Goal: Task Accomplishment & Management: Complete application form

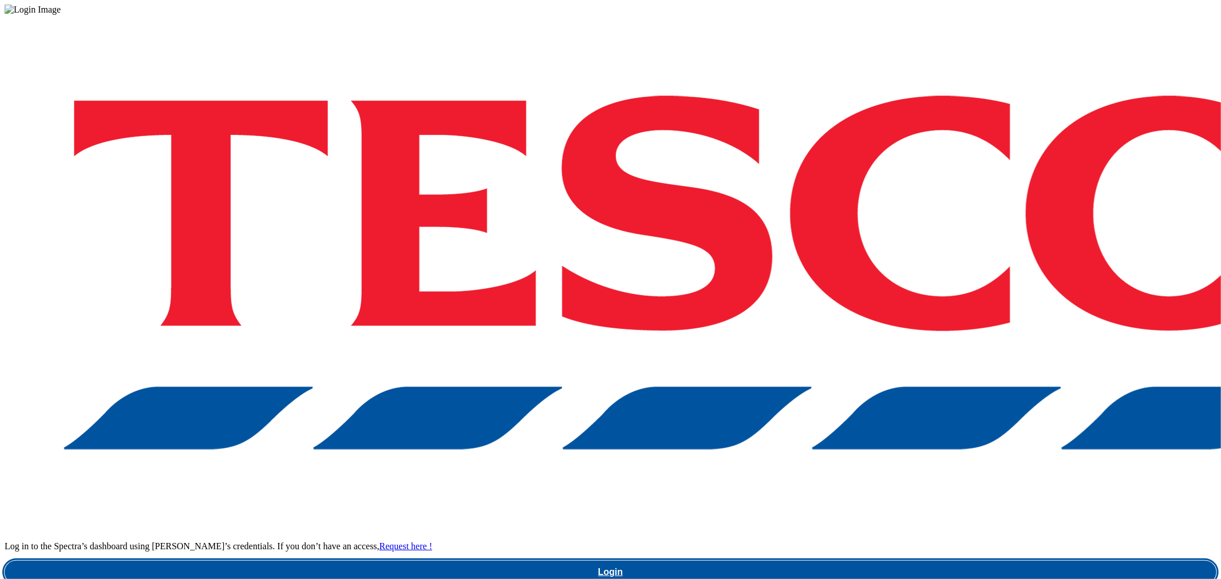
click at [934, 561] on link "Login" at bounding box center [611, 572] width 1212 height 23
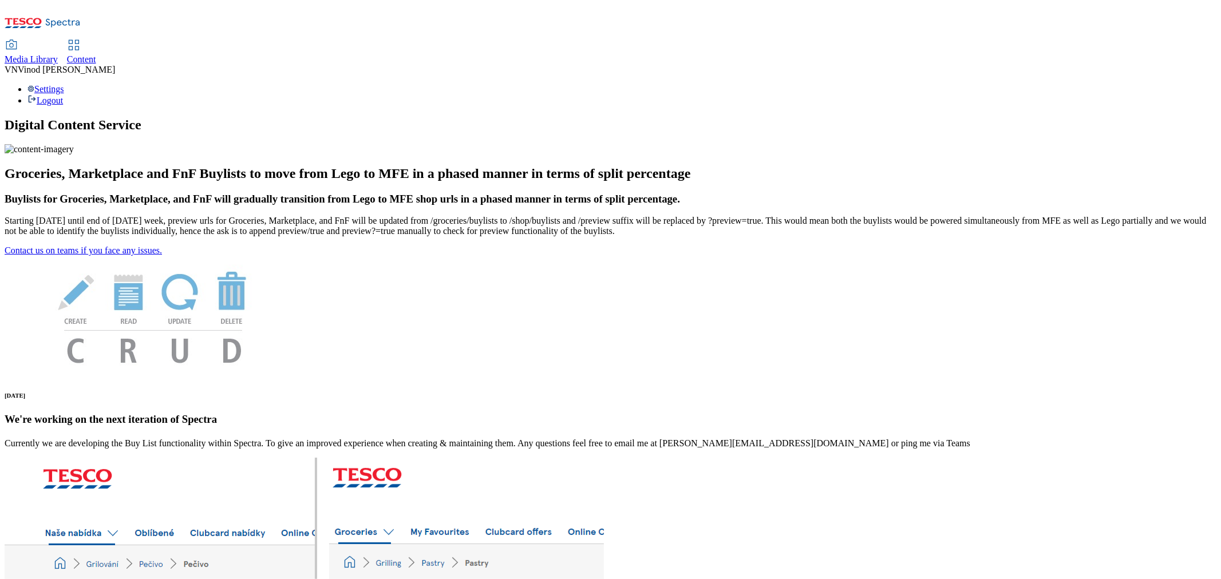
click at [96, 54] on span "Content" at bounding box center [81, 59] width 29 height 10
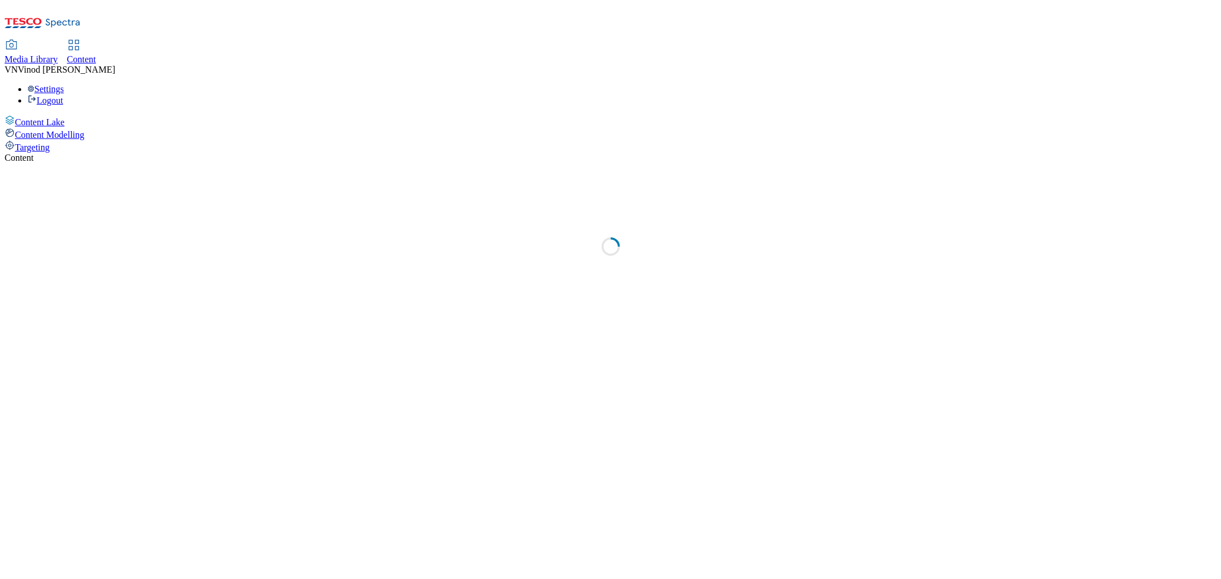
select select "ghs-uk"
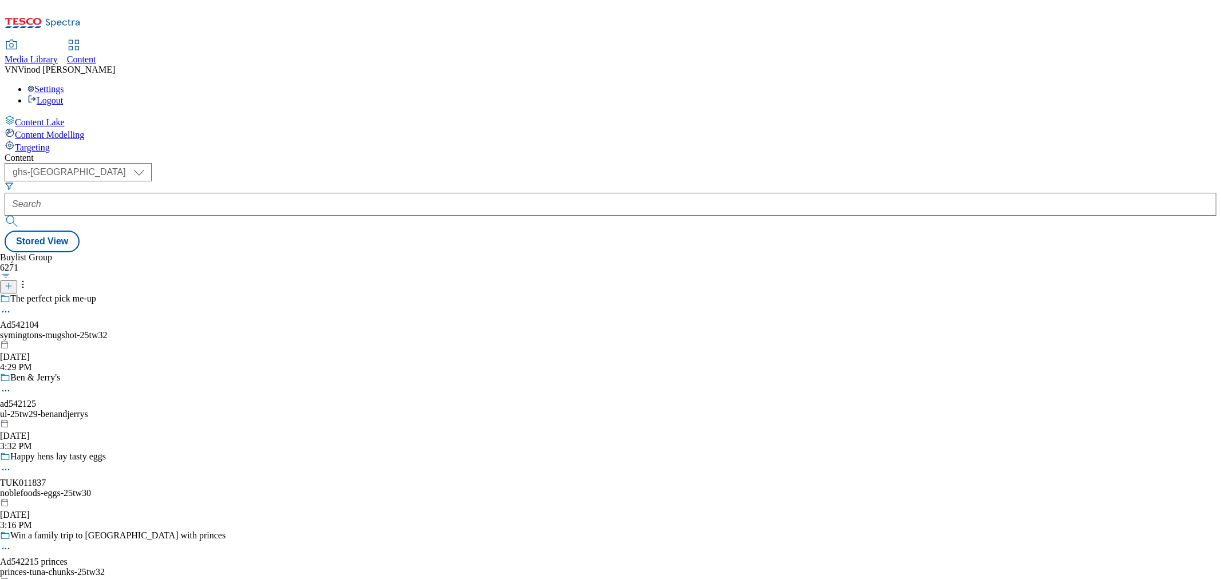
click at [12, 273] on button "button" at bounding box center [6, 276] width 12 height 6
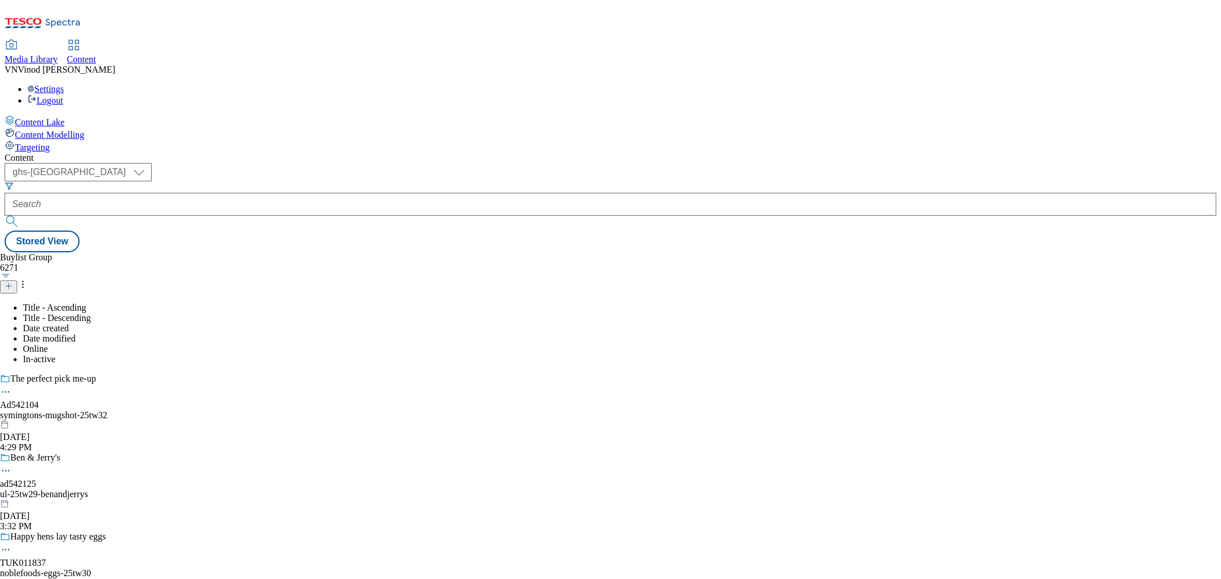
click at [9, 283] on line at bounding box center [9, 286] width 0 height 6
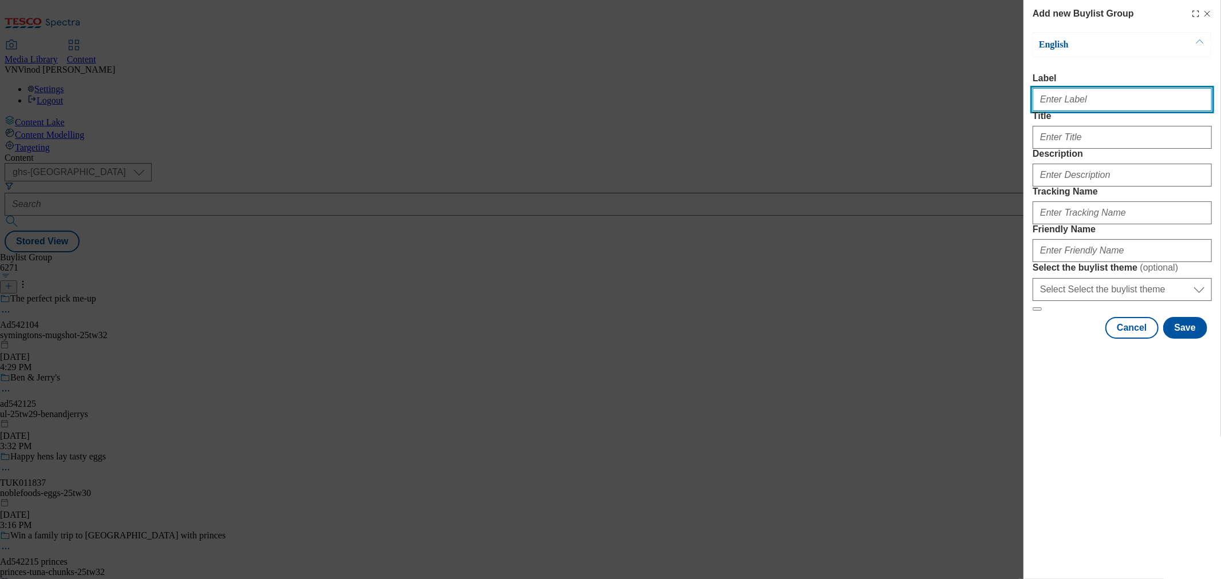
click at [1050, 106] on input "Label" at bounding box center [1122, 99] width 179 height 23
paste input "541768"
paste input "inspired-pet-nutrition"
type input "Ad541768 inspired-pet-nutrition"
drag, startPoint x: 803, startPoint y: 185, endPoint x: 1071, endPoint y: 185, distance: 268.4
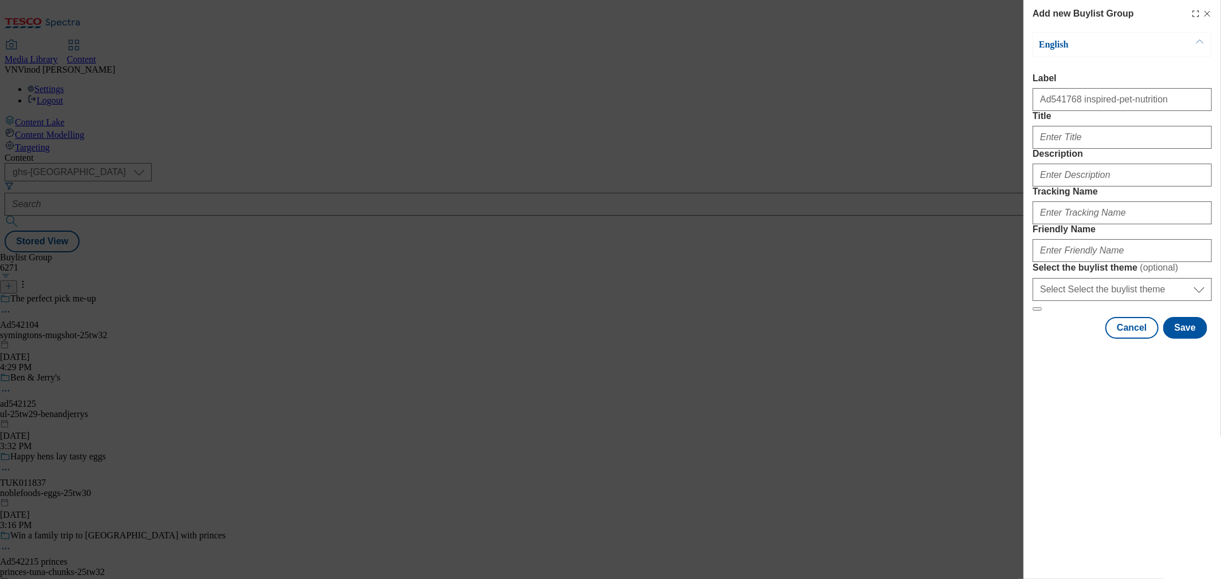
click at [804, 185] on div "Add new Buylist Group English Label Ad541768 inspired-pet-nutrition Title Descr…" at bounding box center [610, 289] width 1221 height 579
click at [1082, 149] on input "Title" at bounding box center [1122, 137] width 179 height 23
paste input "Butcher's Nourishing Food for DogsNourish Them Naturally"
type input "Butcher's Nourishing Food for DogsNourish Them Naturally"
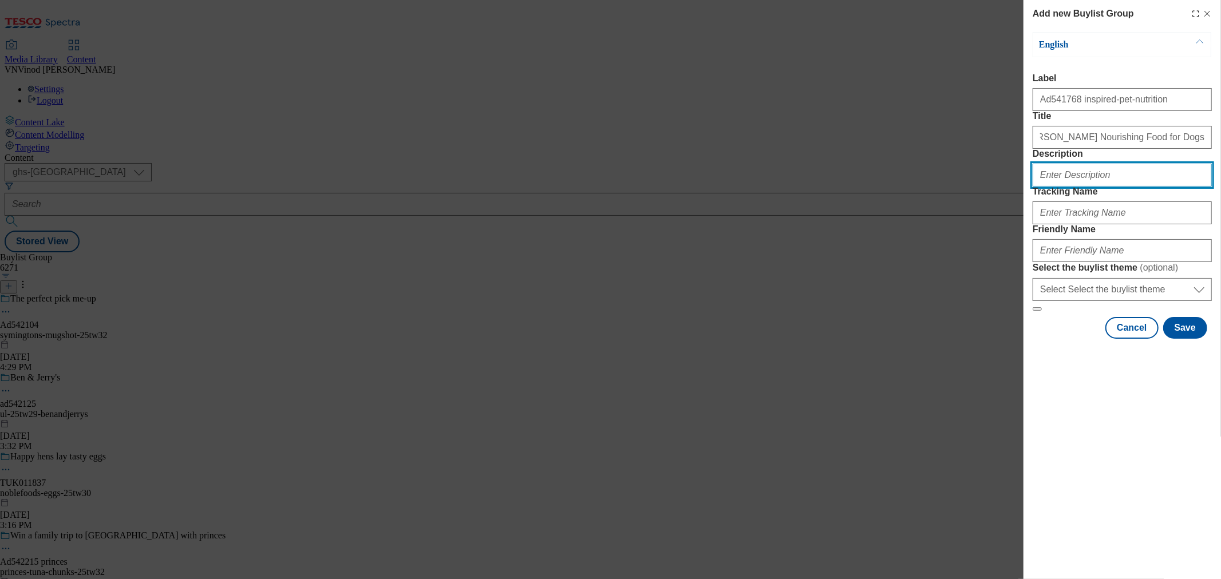
click at [1082, 187] on input "Description" at bounding box center [1122, 175] width 179 height 23
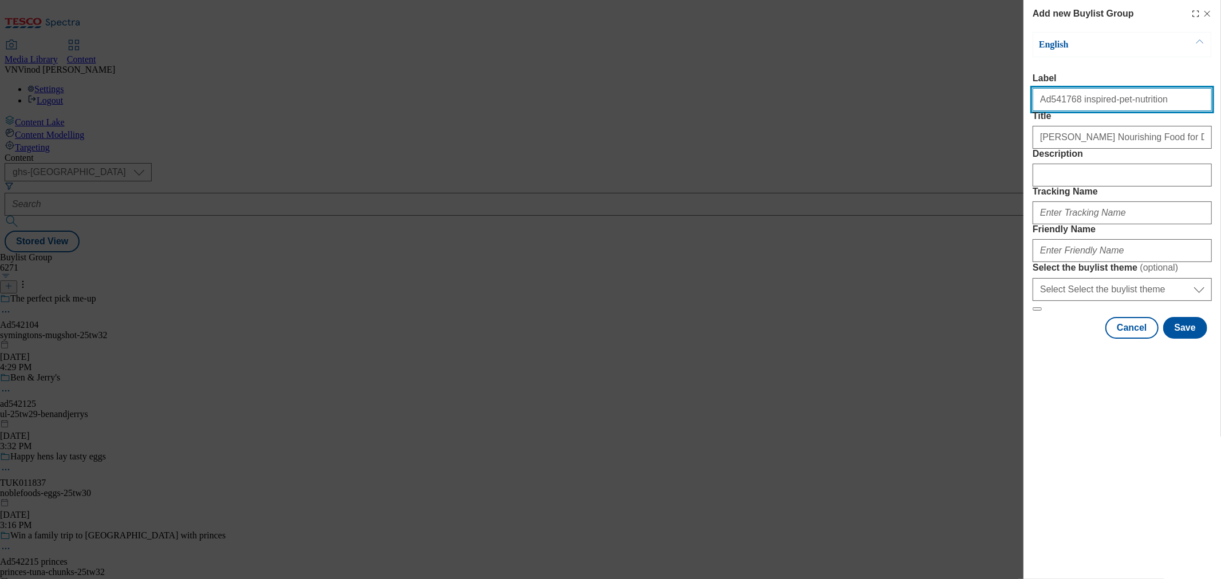
click at [1054, 106] on input "Ad541768 inspired-pet-nutrition" at bounding box center [1122, 99] width 179 height 23
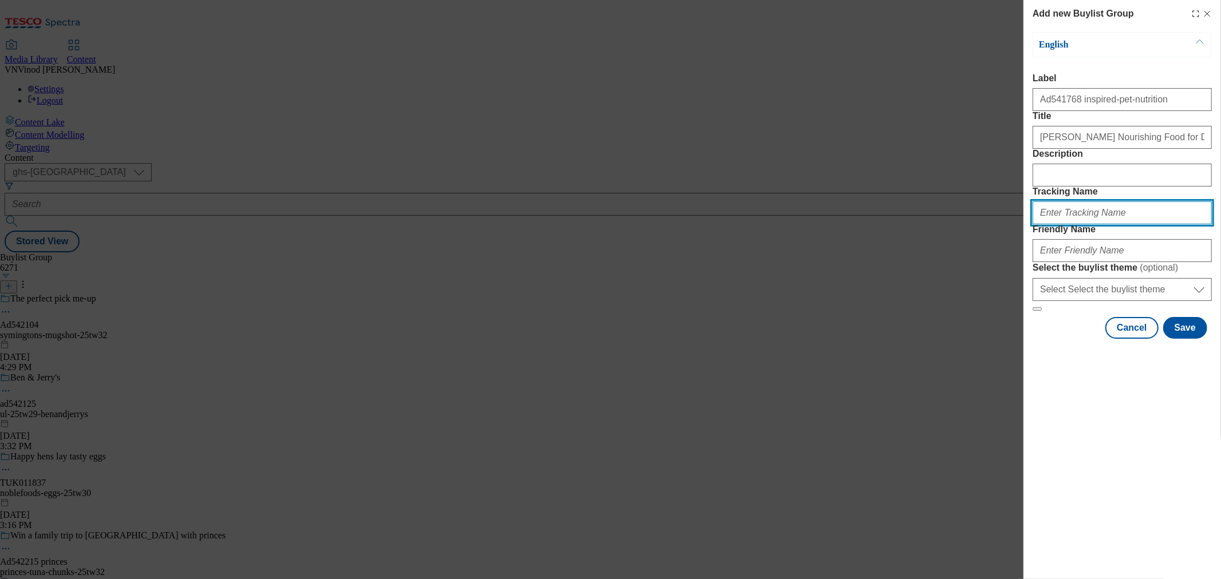
click at [1083, 224] on input "Tracking Name" at bounding box center [1122, 212] width 179 height 23
paste input "Ad541768"
click at [1060, 224] on input "DH_ADAd541768" at bounding box center [1122, 212] width 179 height 23
type input "DH_AD541768"
click at [835, 143] on div "Add new Buylist Group English Label Ad541768 inspired-pet-nutrition Title Butch…" at bounding box center [610, 289] width 1221 height 579
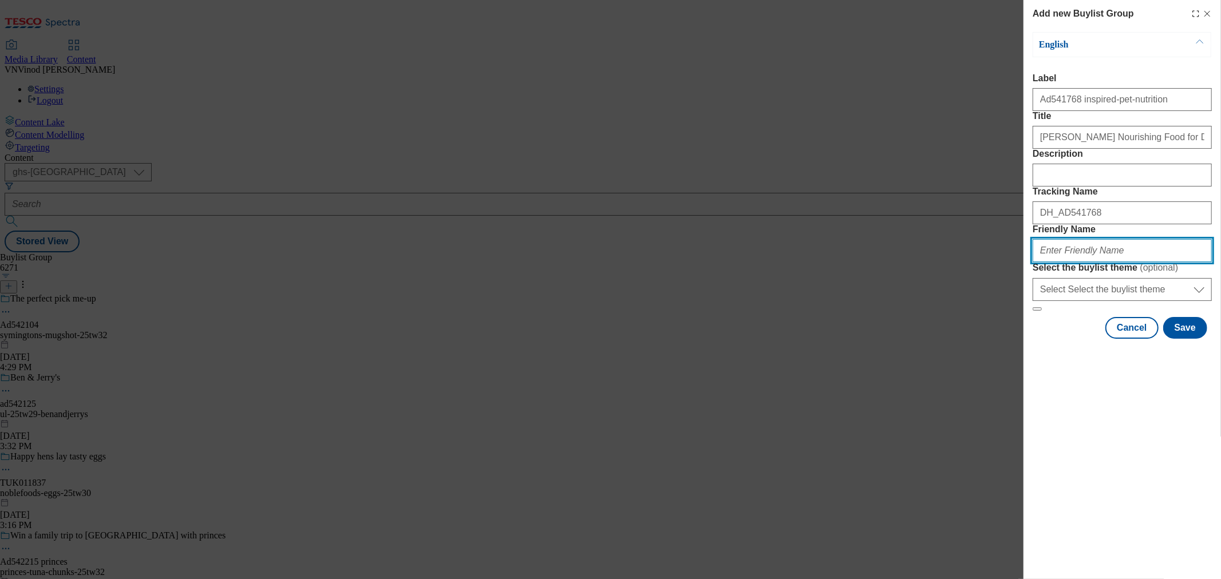
click at [1083, 262] on input "Friendly Name" at bounding box center [1122, 250] width 179 height 23
paste input "inspired-pet-nutrition"
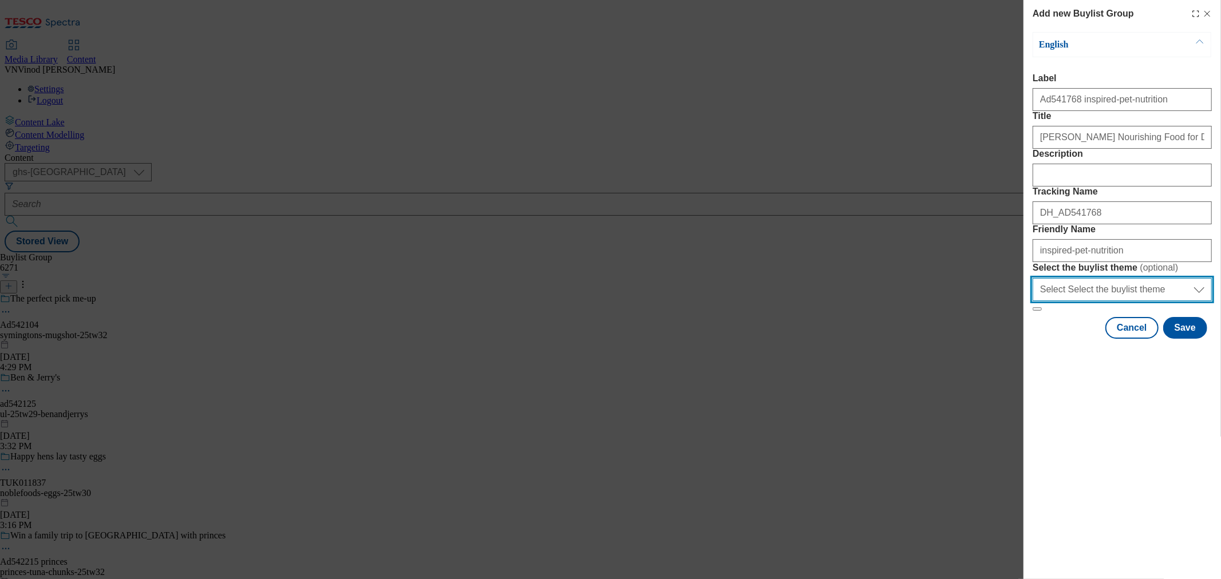
click at [1090, 301] on select "Select Select the buylist theme default fandf" at bounding box center [1122, 289] width 179 height 23
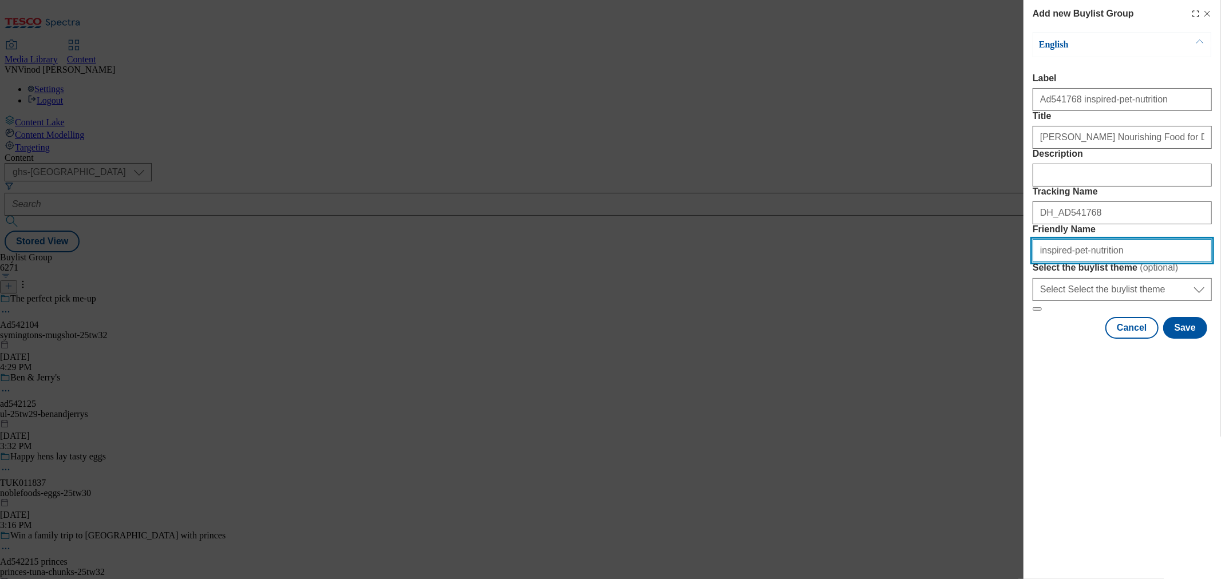
click at [1098, 262] on input "inspired-pet-nutrition" at bounding box center [1122, 250] width 179 height 23
drag, startPoint x: 1149, startPoint y: 330, endPoint x: 788, endPoint y: 332, distance: 361.2
click at [796, 332] on div "Add new Buylist Group English Label Ad541768 inspired-pet-nutrition Title Butch…" at bounding box center [610, 289] width 1221 height 579
type input "inspired-pet-nutrition-25tw30"
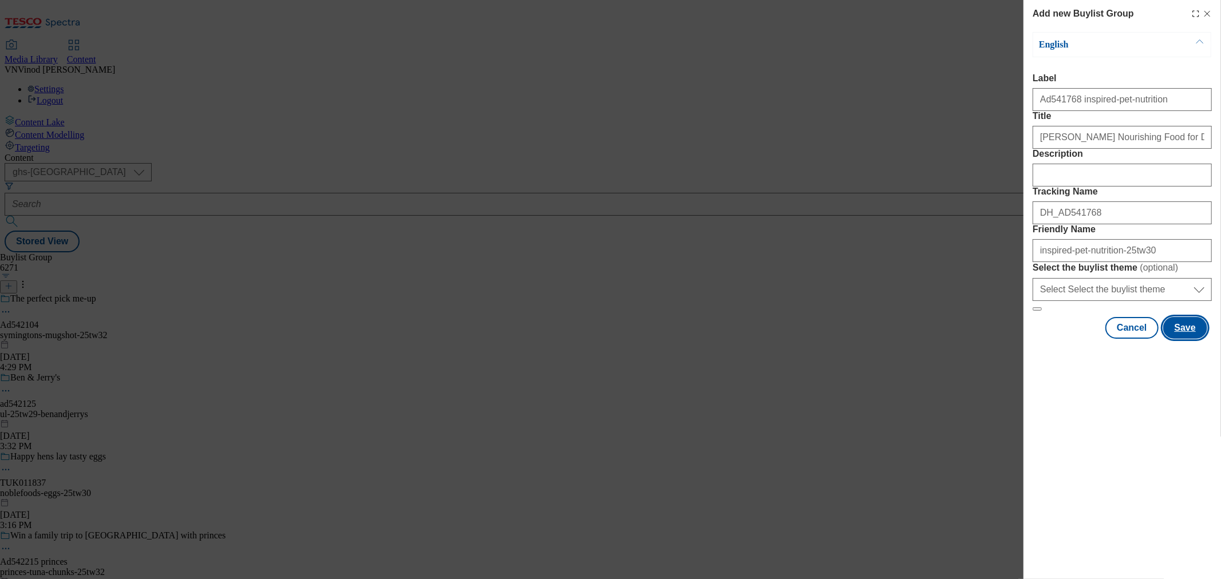
click at [1098, 339] on button "Save" at bounding box center [1185, 328] width 44 height 22
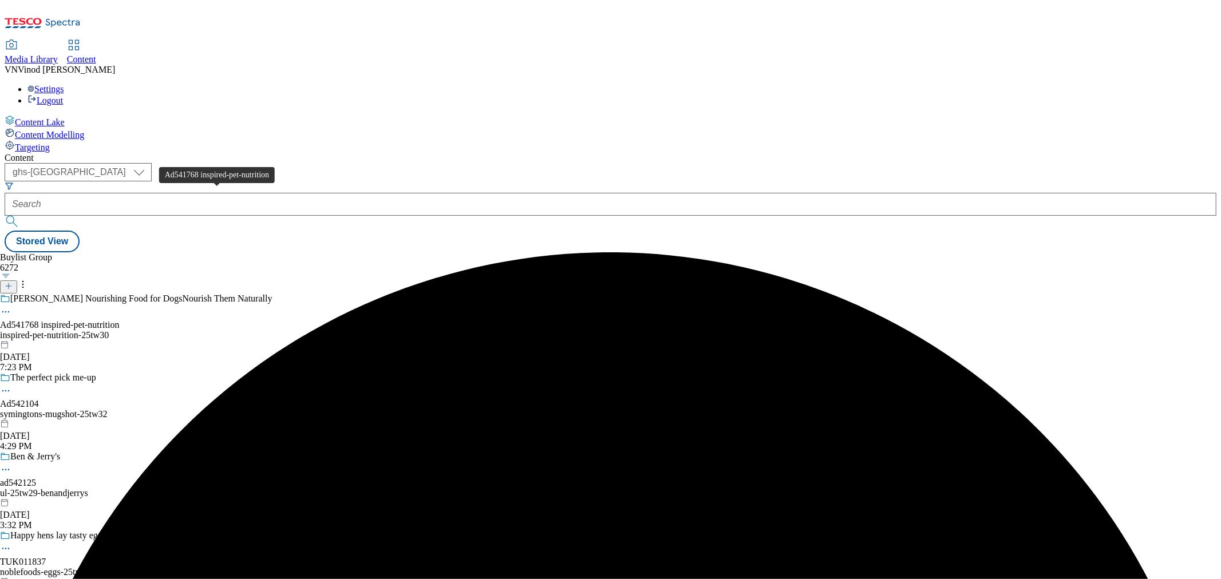
click at [119, 320] on div "Ad541768 inspired-pet-nutrition" at bounding box center [59, 325] width 119 height 10
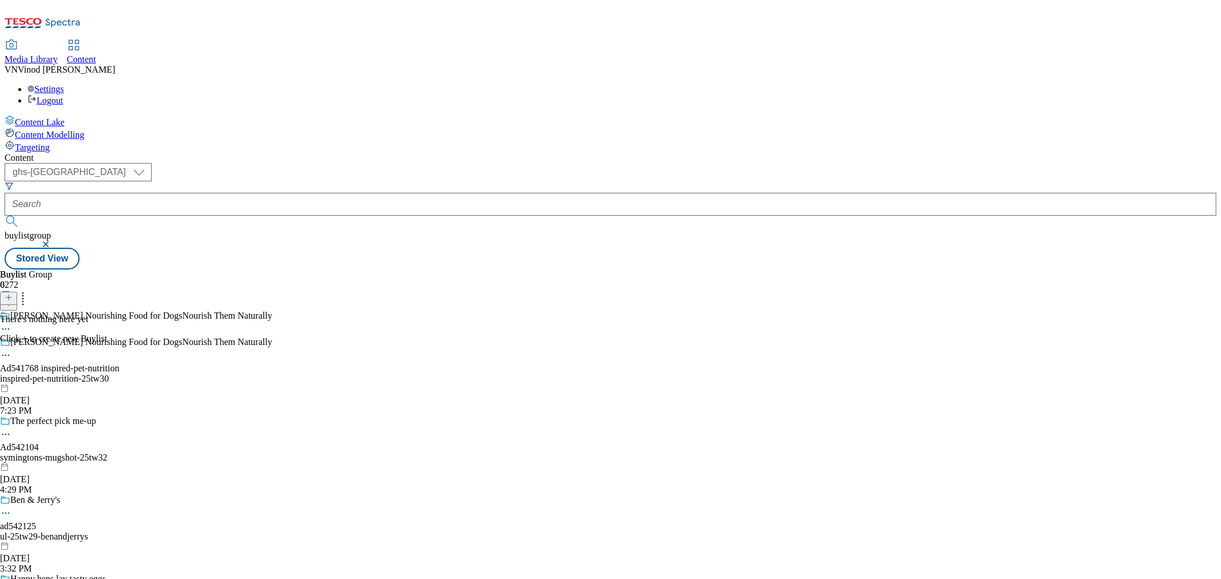
click at [13, 294] on icon at bounding box center [9, 298] width 8 height 8
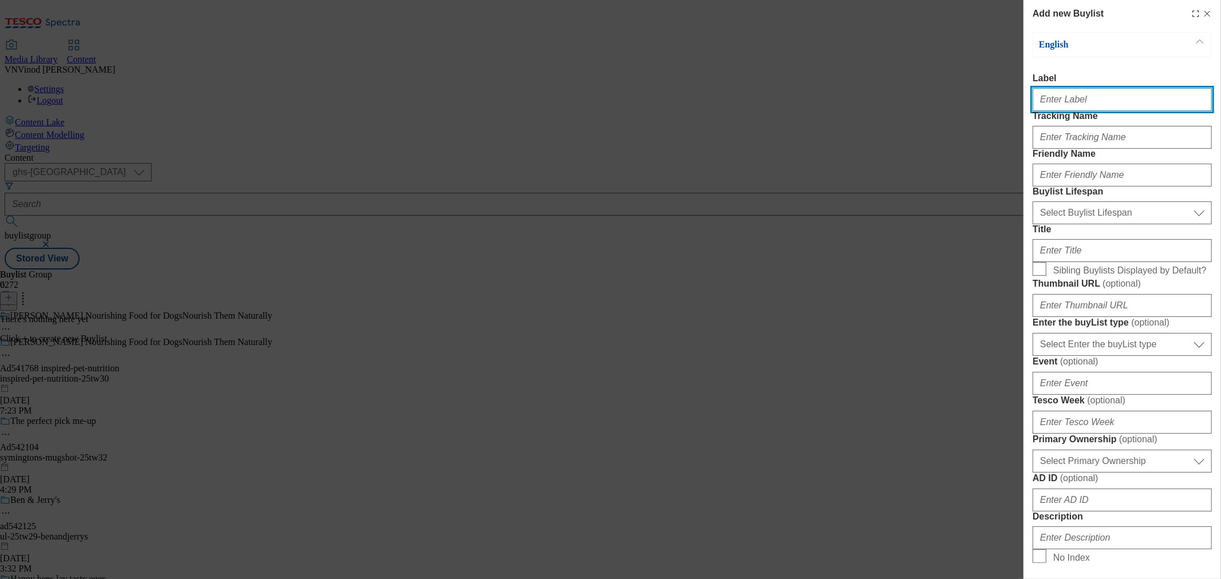
click at [1098, 102] on input "Label" at bounding box center [1122, 99] width 179 height 23
paste input "541768"
type input "Ad541768"
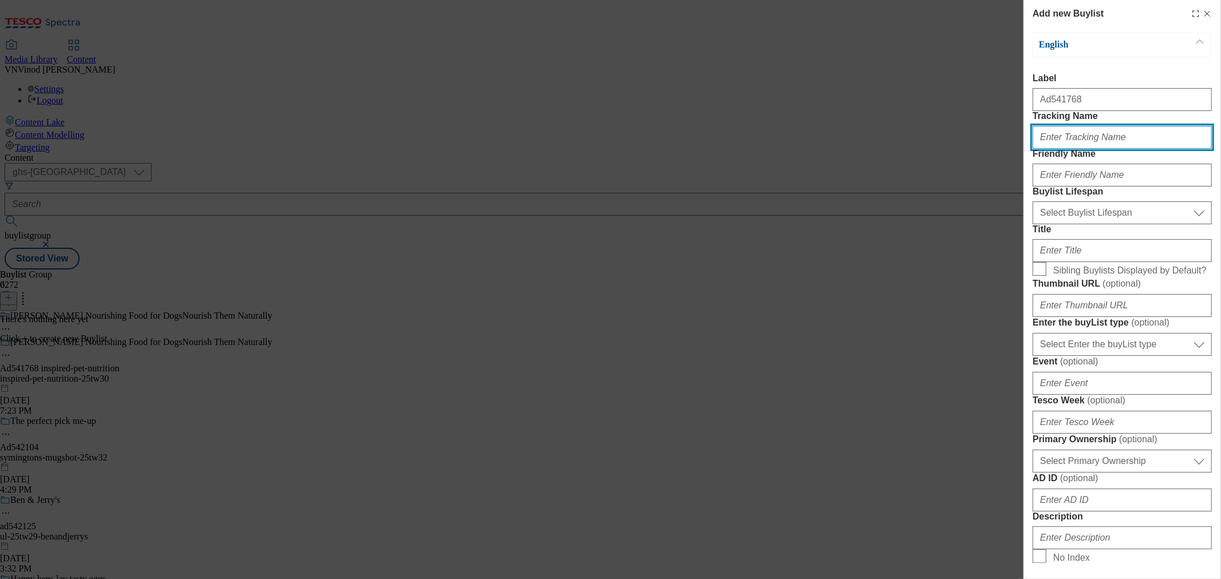
click at [1072, 149] on input "Tracking Name" at bounding box center [1122, 137] width 179 height 23
paste input "541768"
type input "Dh_AD541768"
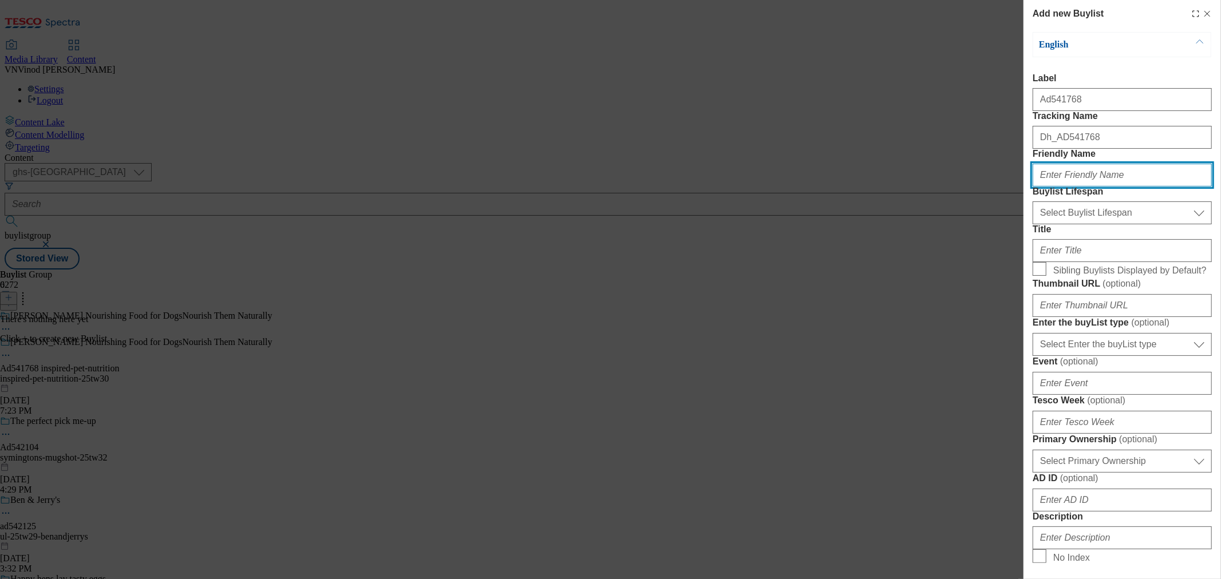
click at [1098, 187] on input "Friendly Name" at bounding box center [1122, 175] width 179 height 23
paste input "inspired-pet-nutrition"
type input "inspired-pet-nutrition"
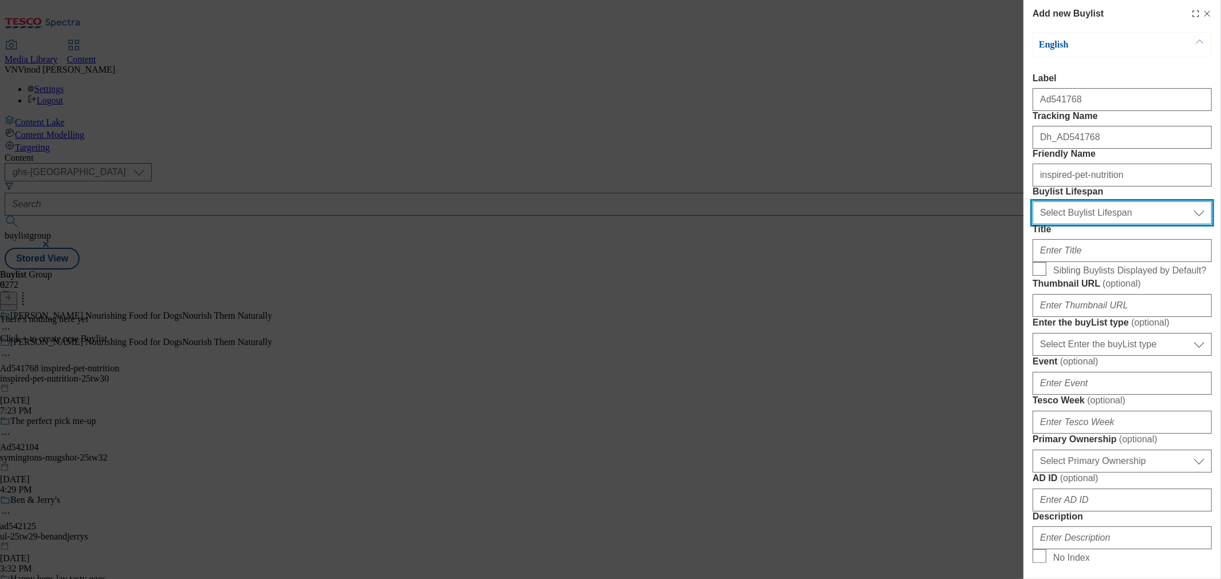
click at [1098, 224] on select "Select Buylist Lifespan evergreen seasonal tactical" at bounding box center [1122, 212] width 179 height 23
select select "tactical"
click at [1033, 224] on select "Select Buylist Lifespan evergreen seasonal tactical" at bounding box center [1122, 212] width 179 height 23
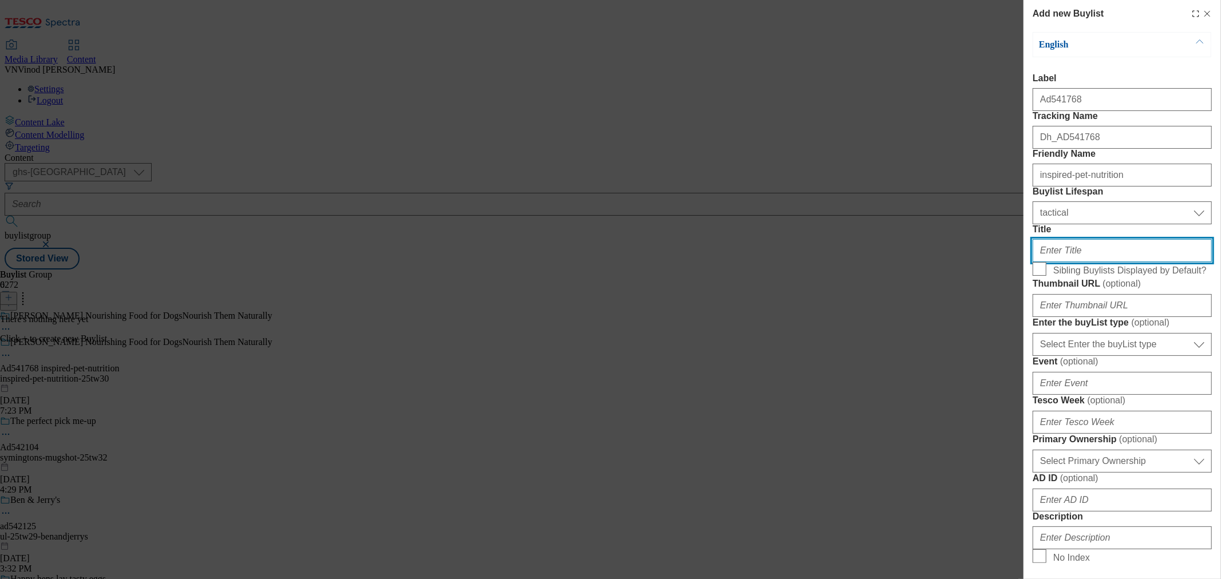
click at [1077, 262] on input "Title" at bounding box center [1122, 250] width 179 height 23
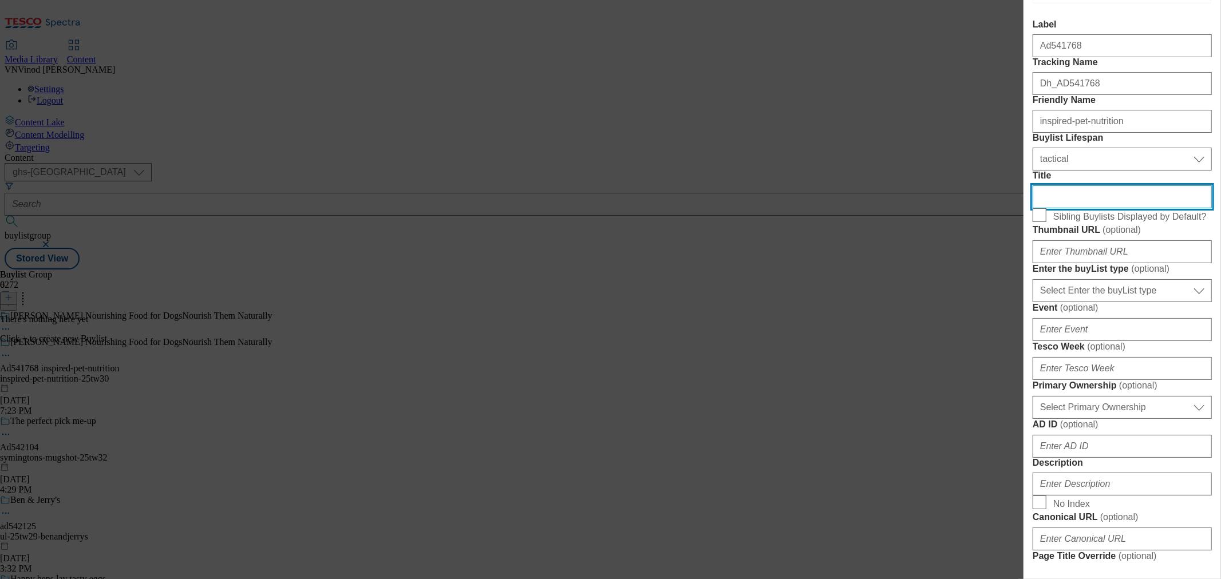
scroll to position [127, 0]
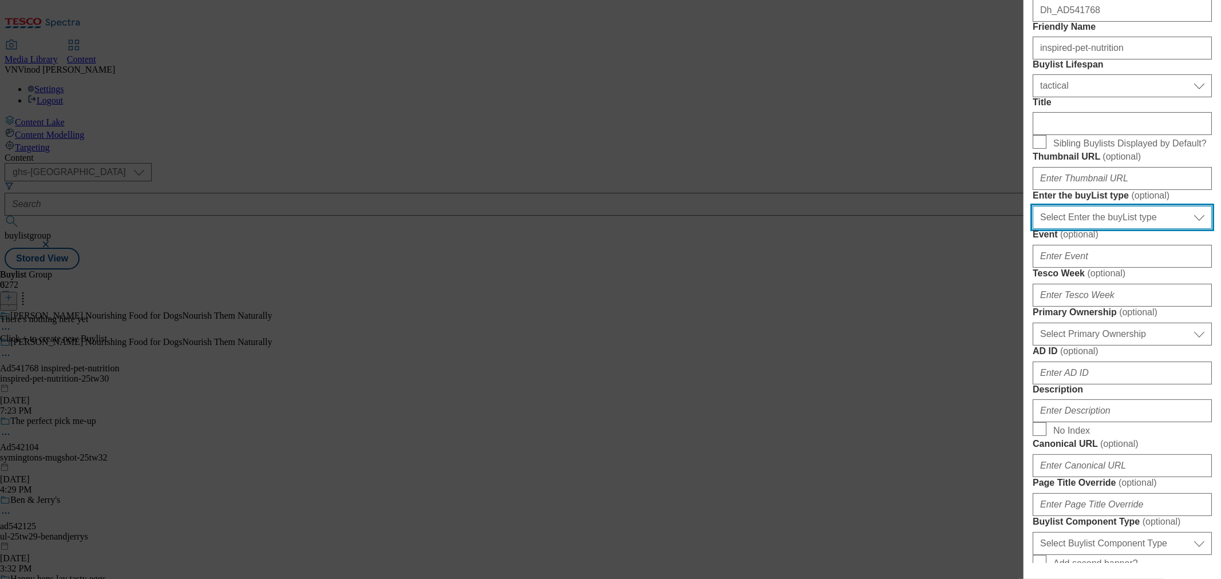
click at [1098, 229] on select "Select Enter the buyList type event supplier funded long term >4 weeks supplier…" at bounding box center [1122, 217] width 179 height 23
select select "supplier funded short term 1-3 weeks"
click at [1033, 229] on select "Select Enter the buyList type event supplier funded long term >4 weeks supplier…" at bounding box center [1122, 217] width 179 height 23
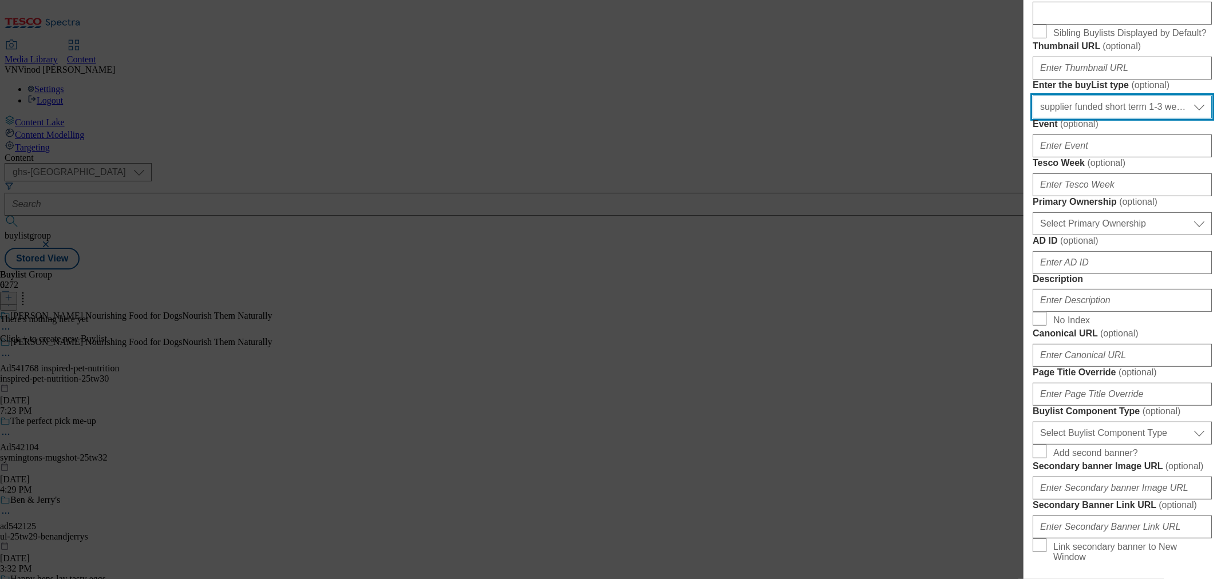
scroll to position [254, 0]
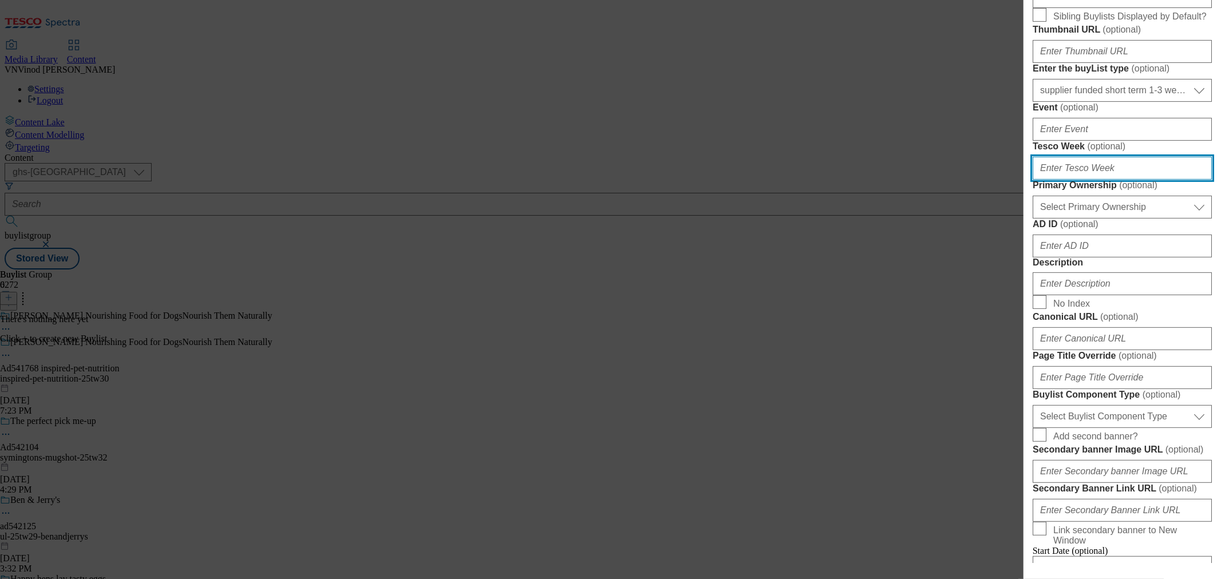
click at [1090, 180] on input "Tesco Week ( optional )" at bounding box center [1122, 168] width 179 height 23
type input "30"
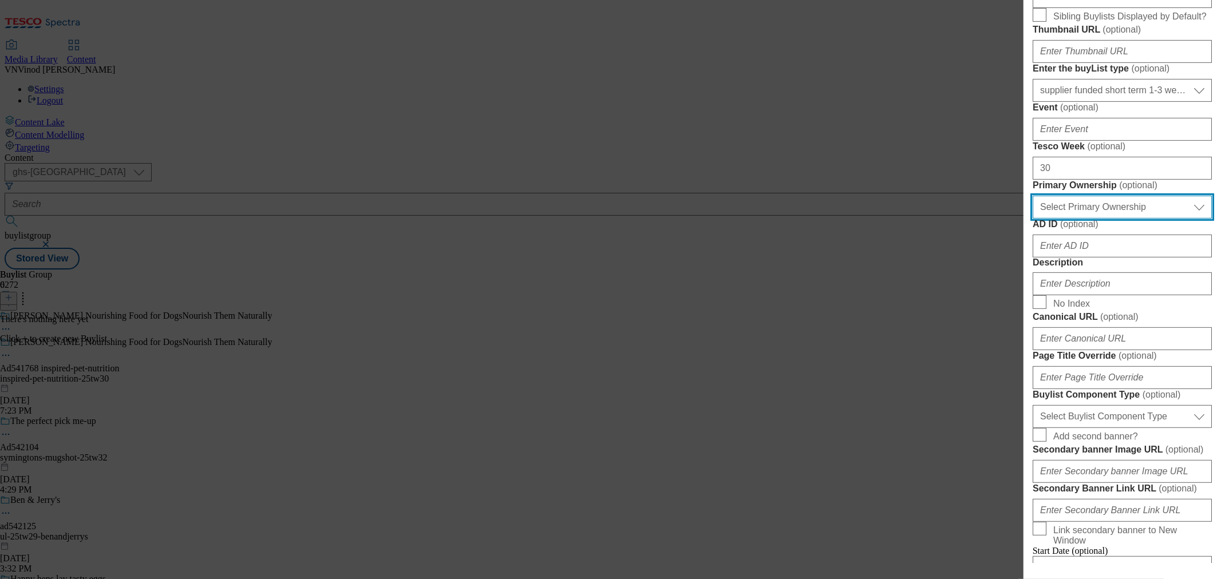
click at [1089, 219] on select "Select Primary Ownership tesco dunnhumby" at bounding box center [1122, 207] width 179 height 23
select select "dunnhumby"
click at [1033, 219] on select "Select Primary Ownership tesco dunnhumby" at bounding box center [1122, 207] width 179 height 23
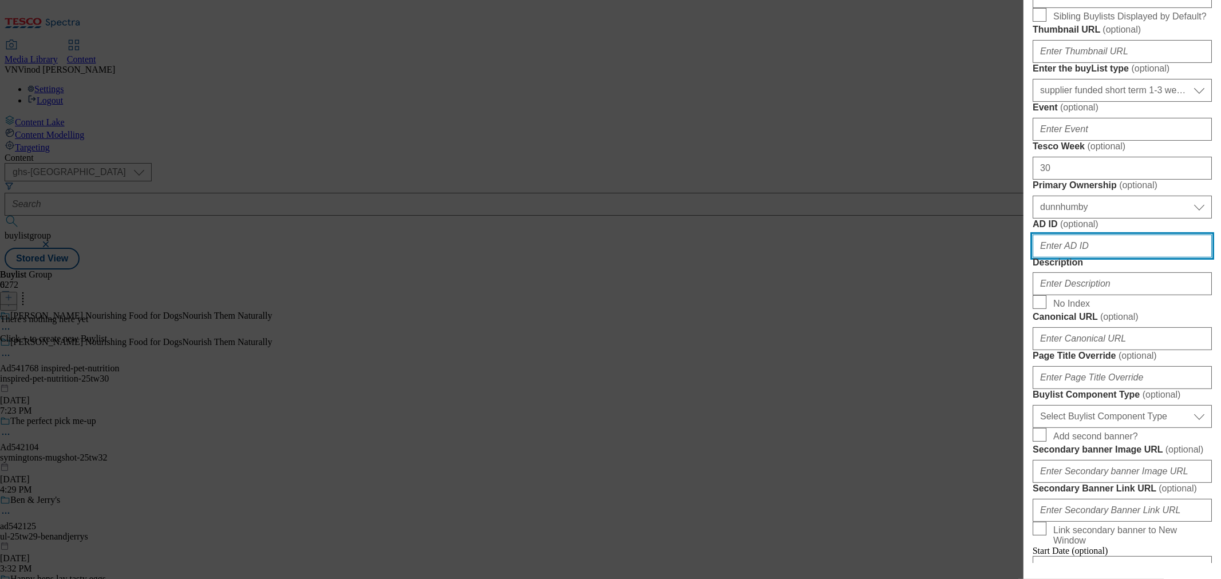
click at [1098, 258] on input "AD ID ( optional )" at bounding box center [1122, 246] width 179 height 23
paste input "541768"
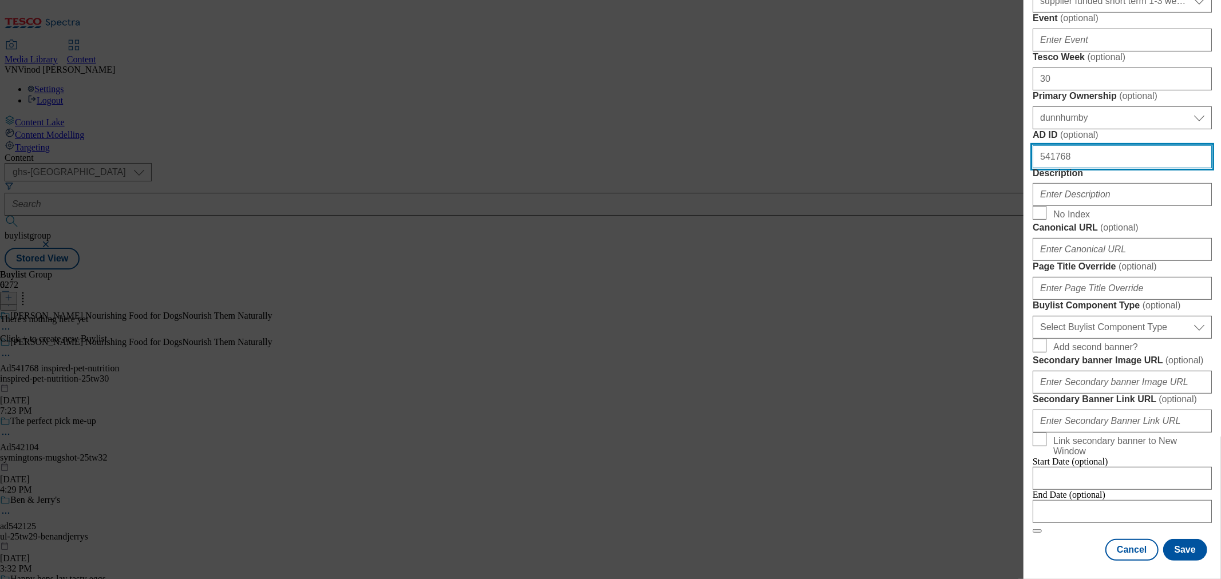
scroll to position [445, 0]
type input "541768"
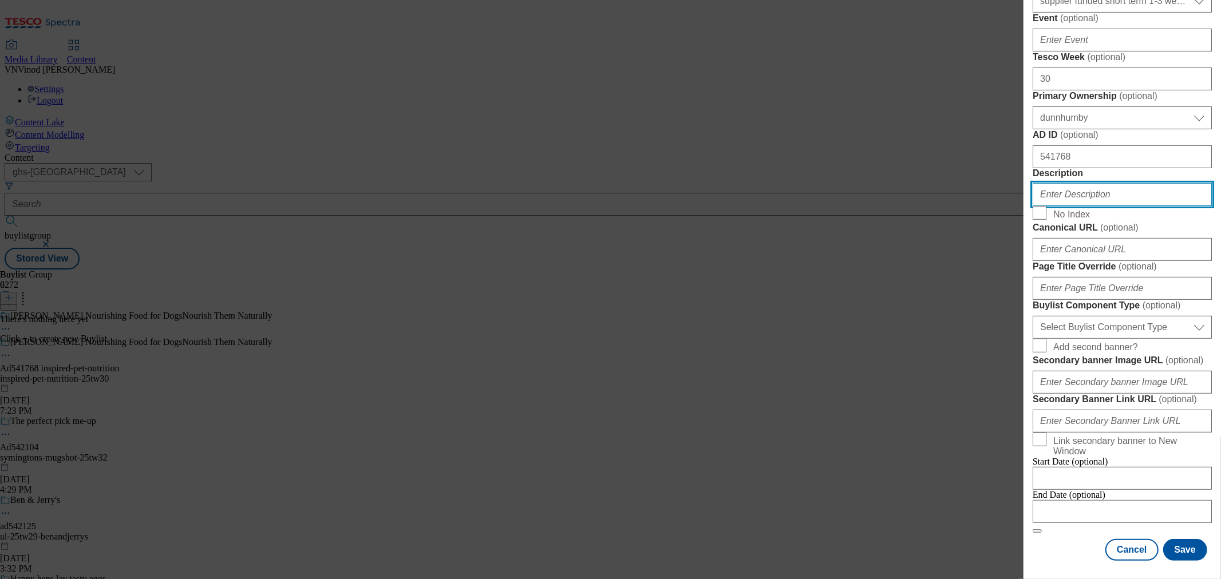
click at [1098, 206] on input "Description" at bounding box center [1122, 194] width 179 height 23
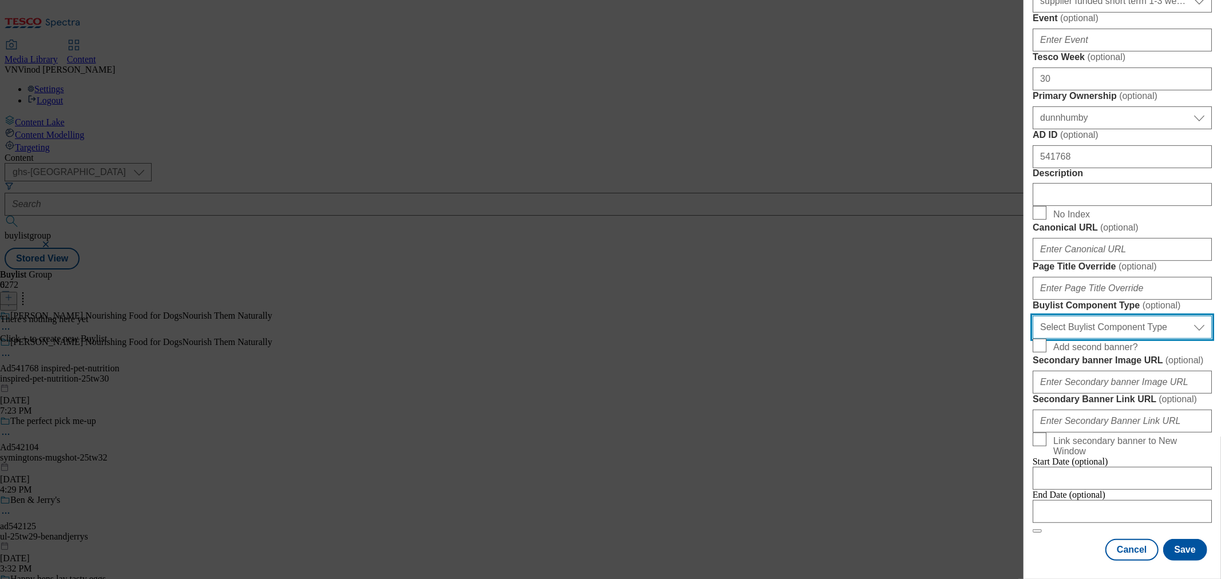
click at [1098, 339] on select "Select Buylist Component Type Banner Competition Header Meal" at bounding box center [1122, 327] width 179 height 23
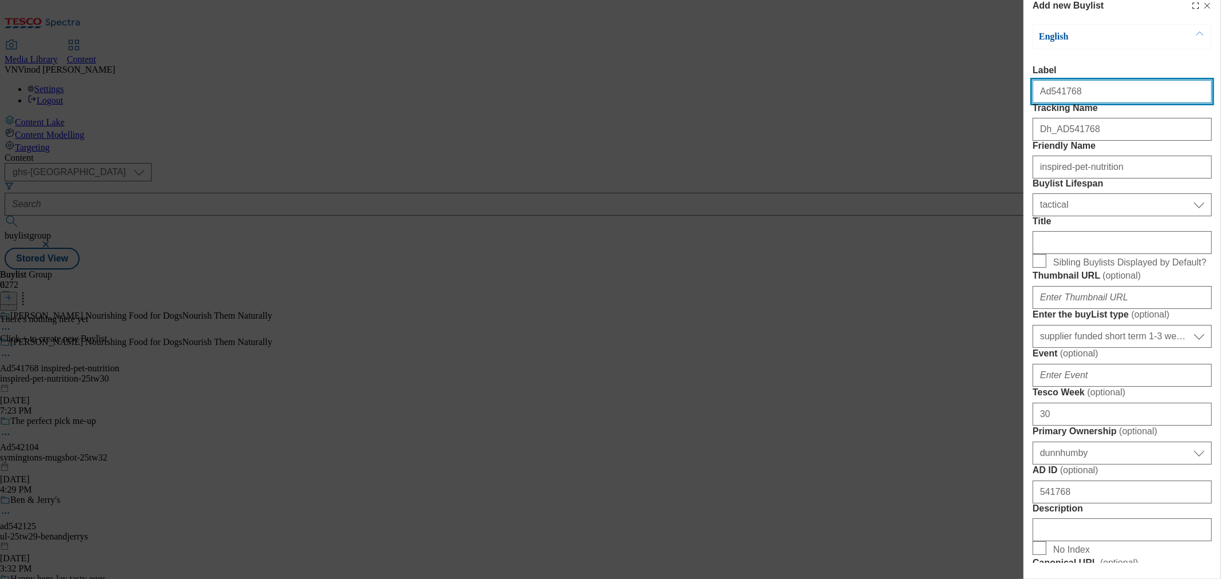
select select "Banner"
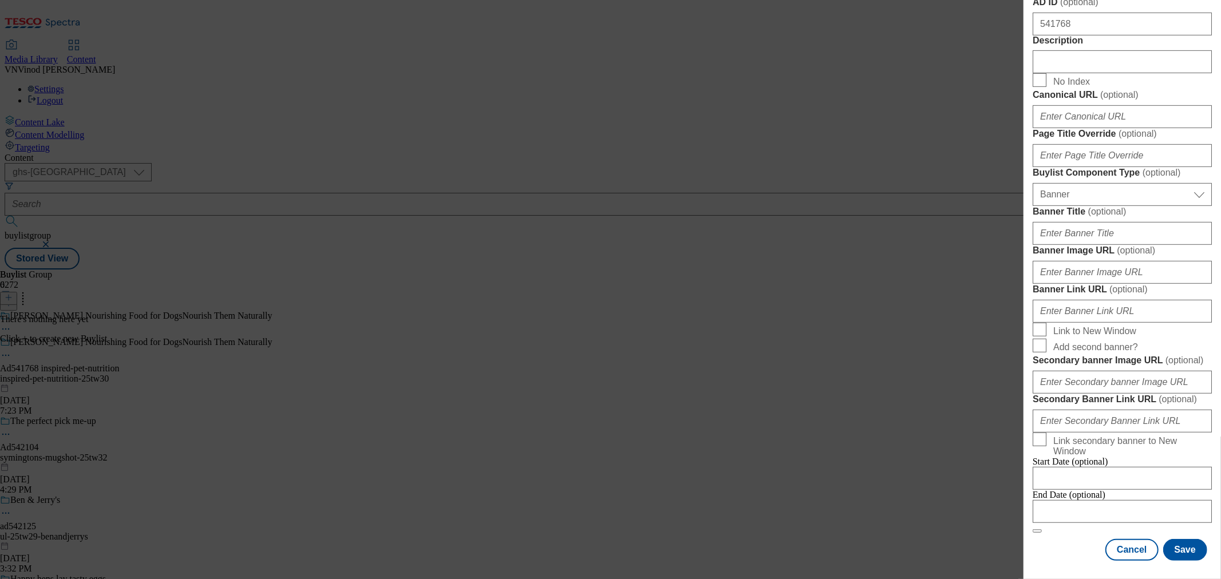
scroll to position [973, 0]
click at [1098, 500] on input "Modal" at bounding box center [1122, 511] width 179 height 23
select select "2025"
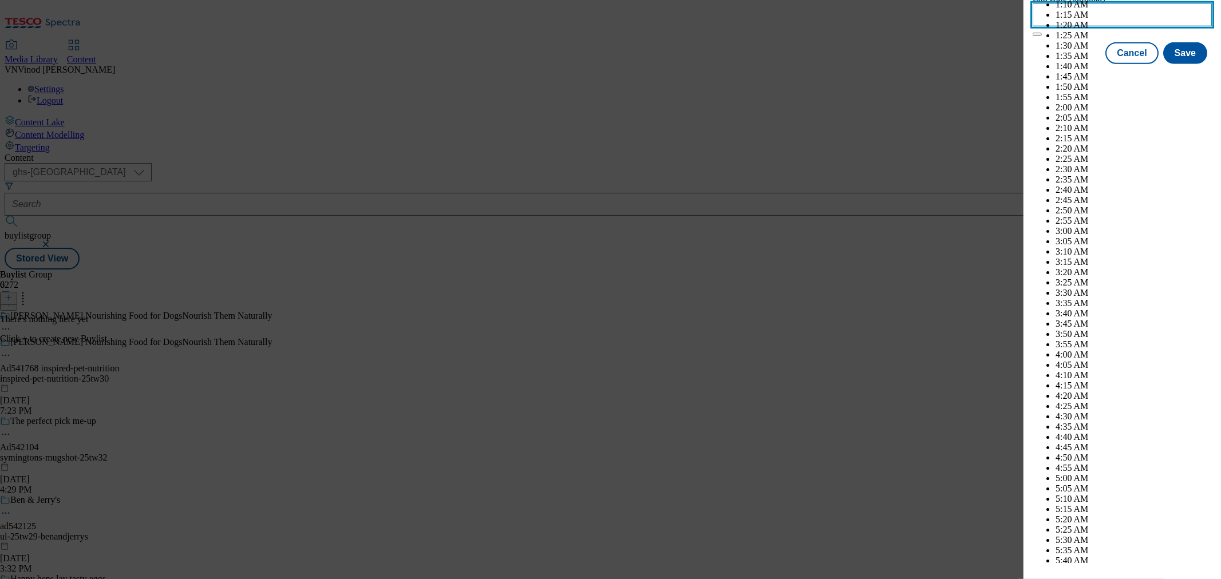
scroll to position [4919, 0]
select select "December"
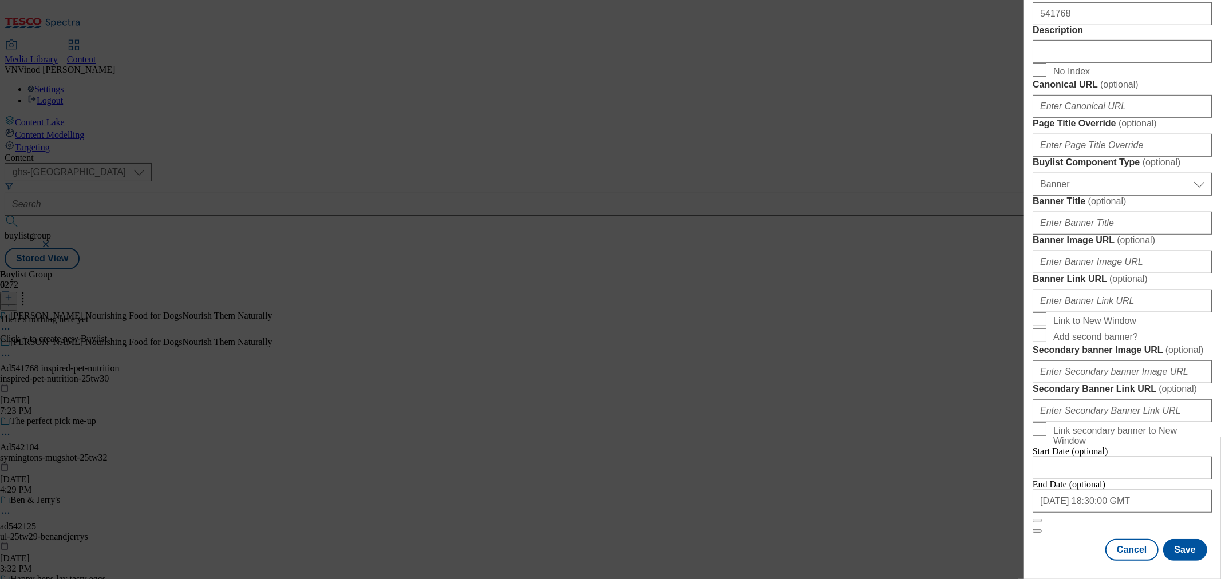
click at [1063, 521] on div "Cancel Save" at bounding box center [1122, 550] width 179 height 22
click at [1098, 521] on button "Save" at bounding box center [1185, 550] width 44 height 22
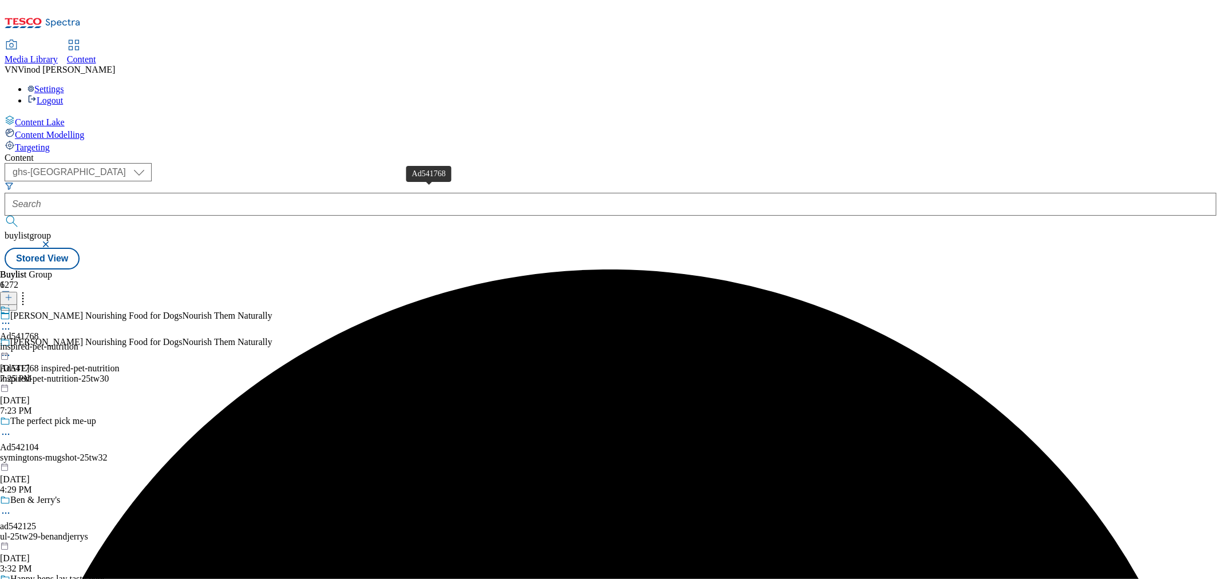
click at [39, 331] on div "Ad541768" at bounding box center [19, 336] width 39 height 10
click at [13, 294] on icon at bounding box center [9, 298] width 8 height 8
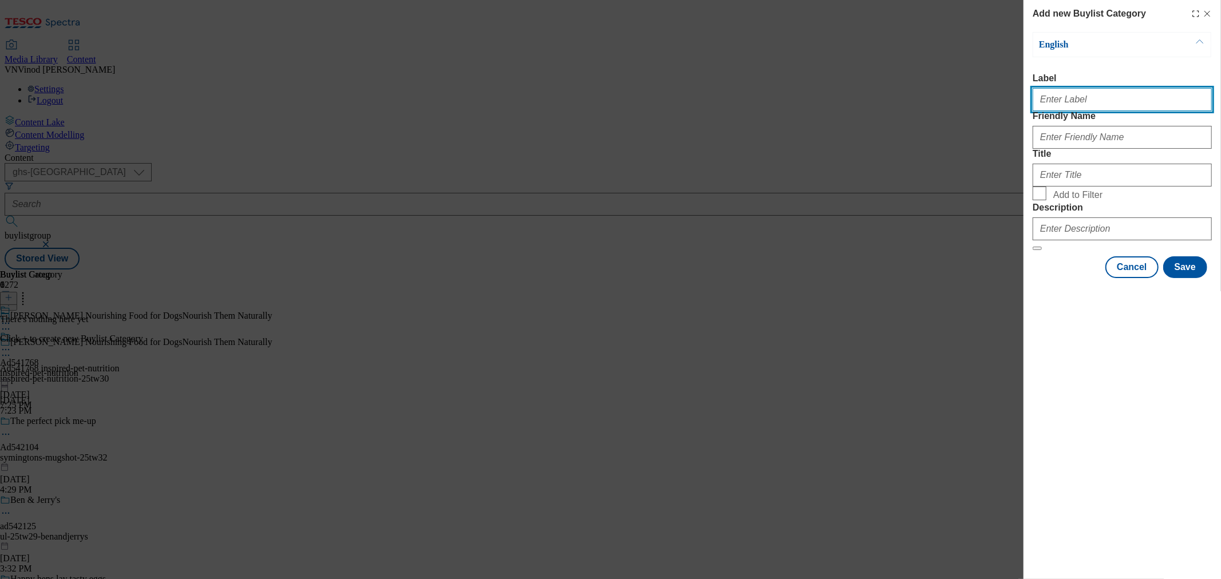
click at [1098, 104] on input "Label" at bounding box center [1122, 99] width 179 height 23
paste input "541768"
type input "Ad541768"
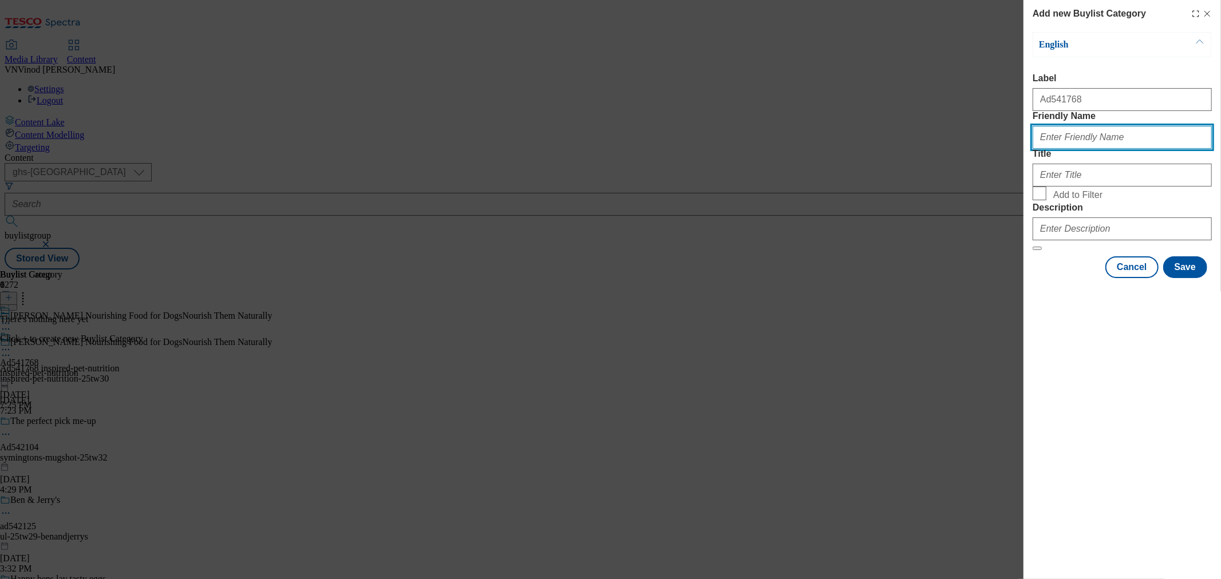
click at [1094, 149] on input "Friendly Name" at bounding box center [1122, 137] width 179 height 23
paste input "inspired-pet-nutrition"
type input "inspired-pet-nutrition"
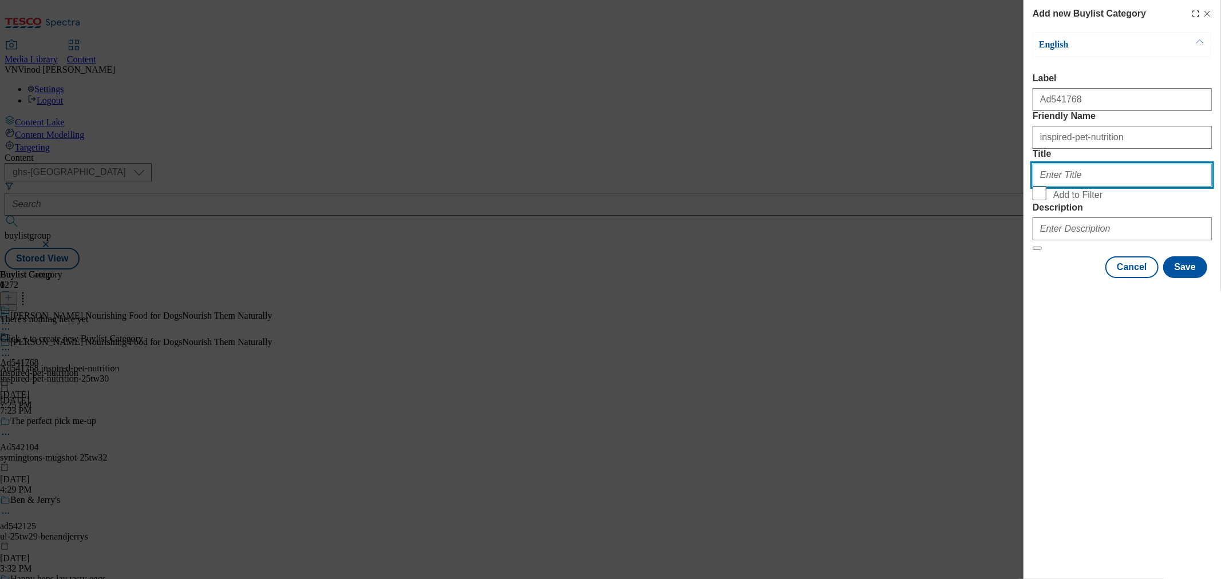
click at [1098, 187] on input "Title" at bounding box center [1122, 175] width 179 height 23
paste input "Inspired Pet Nutrition Limited"
type input "Inspired Pet Nutrition Limited"
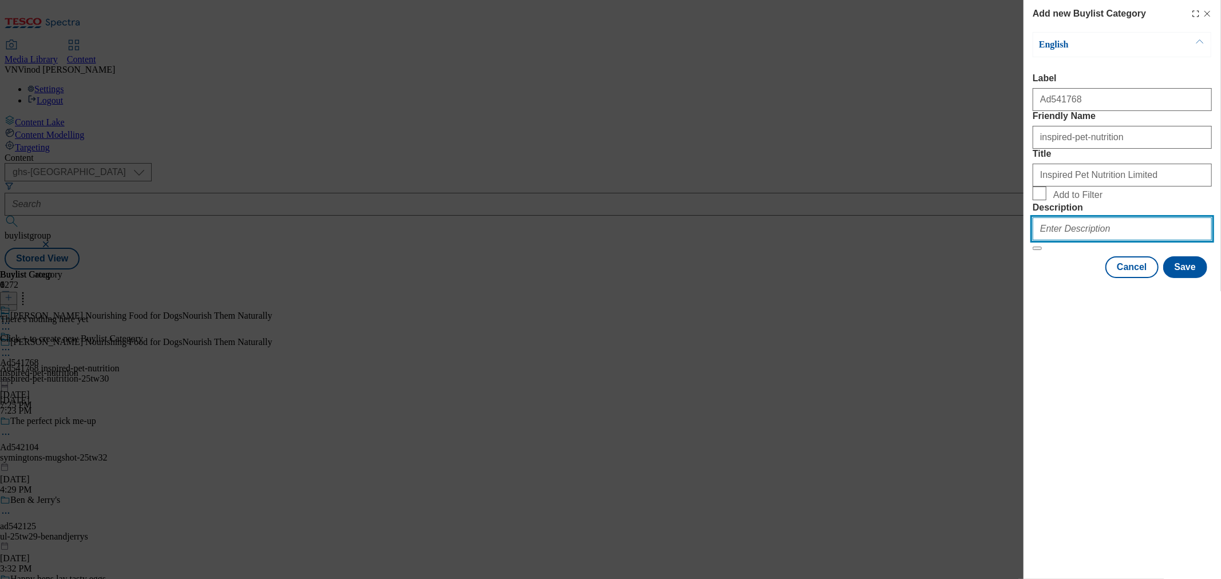
click at [1084, 240] on input "Description" at bounding box center [1122, 228] width 179 height 23
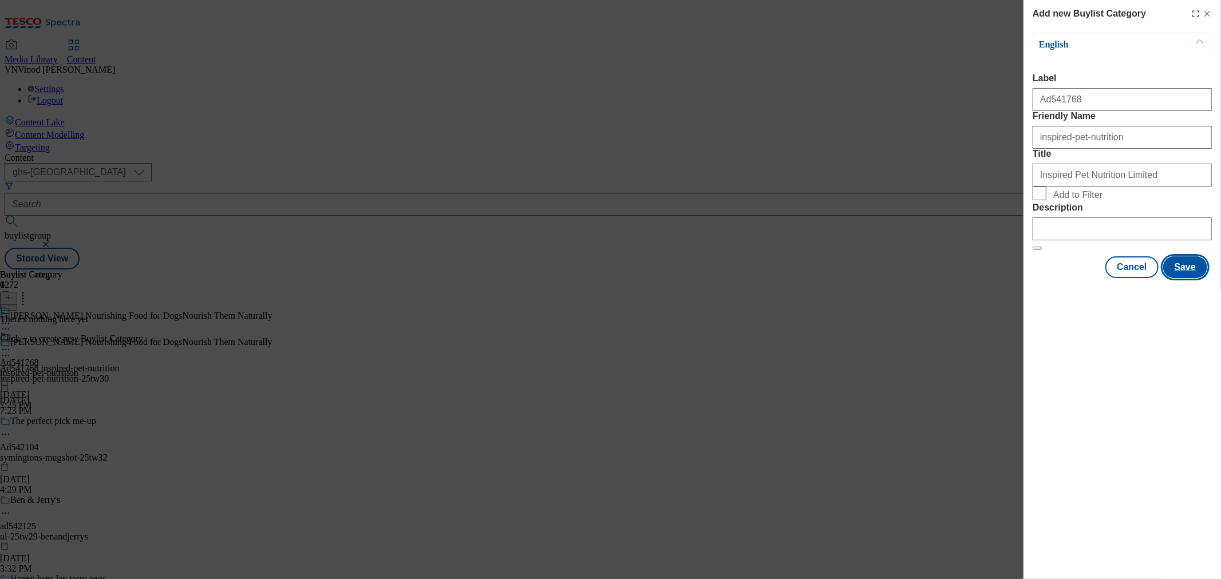
click at [1098, 278] on button "Save" at bounding box center [1185, 267] width 44 height 22
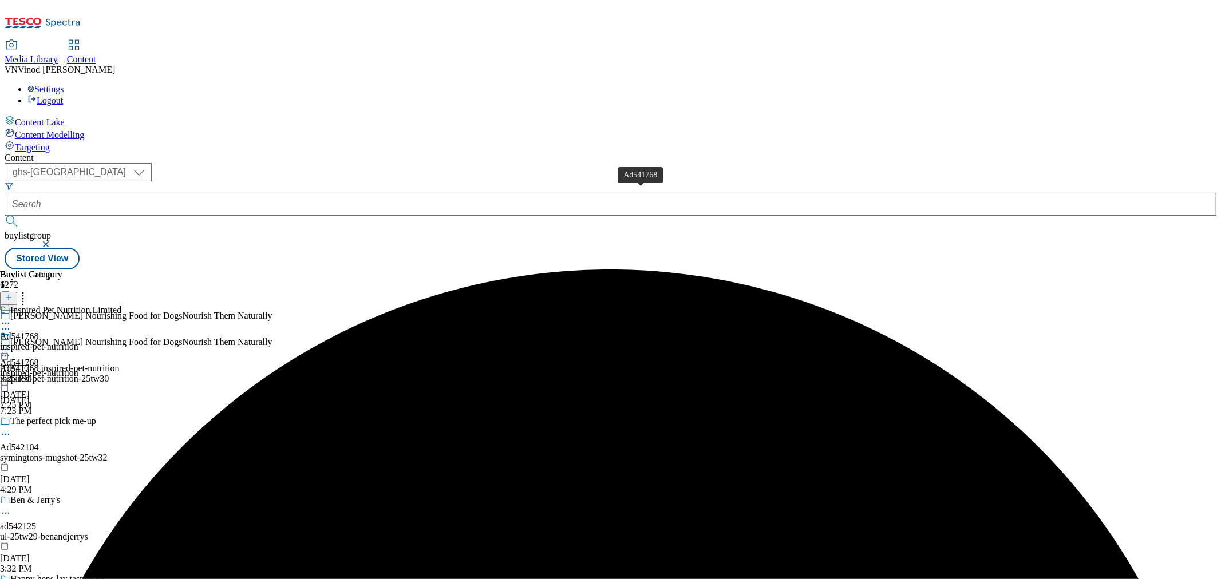
click at [39, 331] on div "Ad541768" at bounding box center [19, 336] width 39 height 10
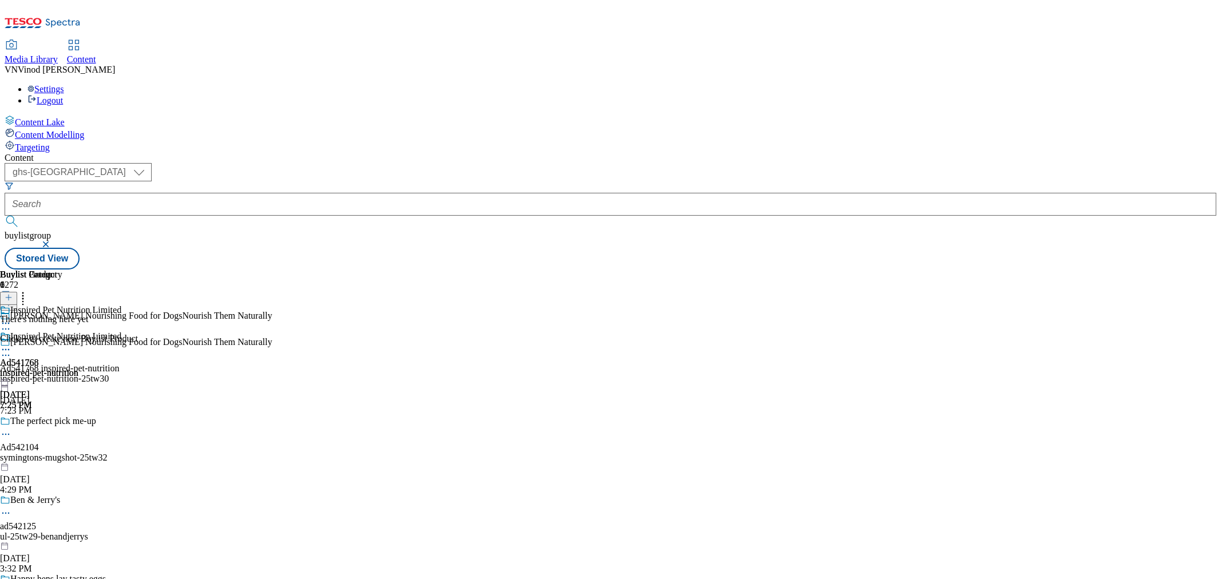
click at [17, 292] on button at bounding box center [8, 298] width 17 height 13
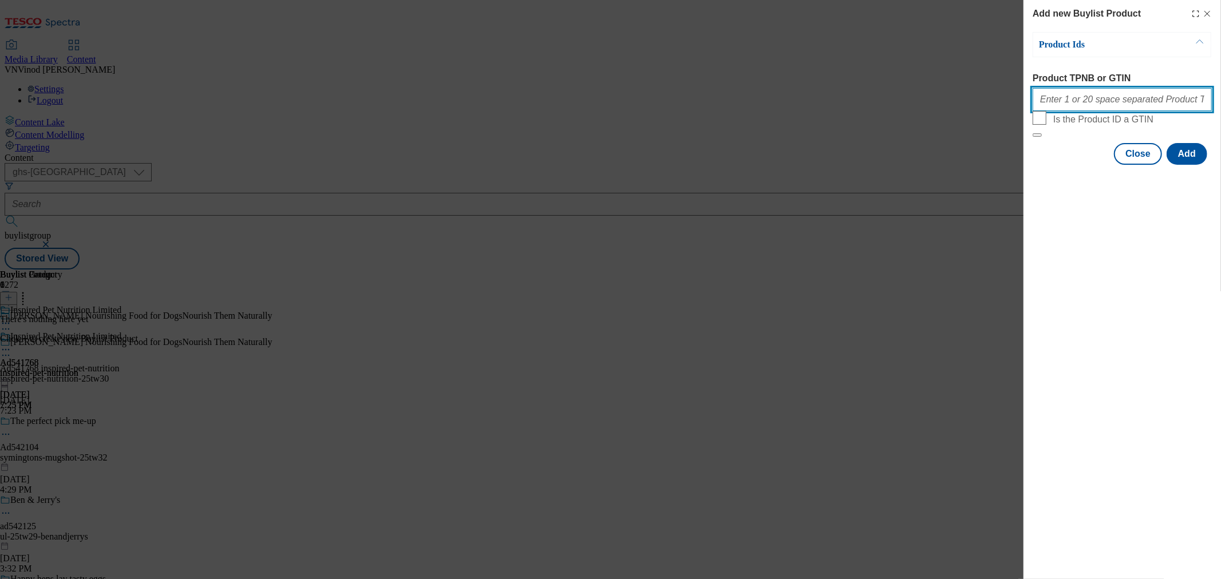
click at [1098, 100] on input "Product TPNB or GTIN" at bounding box center [1122, 99] width 179 height 23
paste input "85823008 85833221 84460939"
type input "85823008 85833221 84460939"
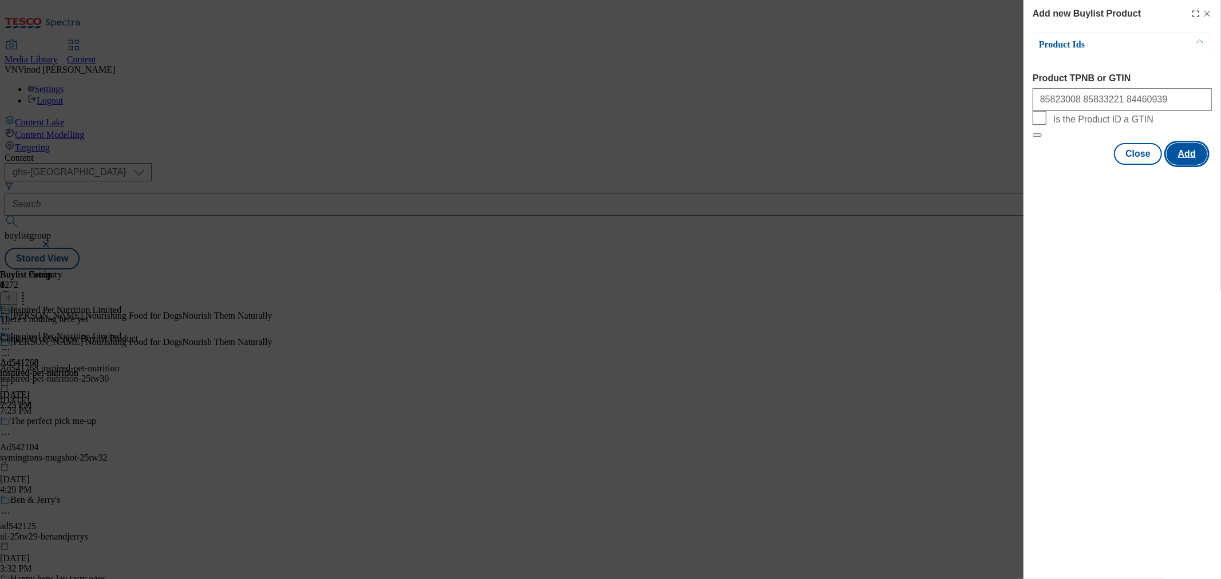
click at [1098, 165] on button "Add" at bounding box center [1186, 154] width 41 height 22
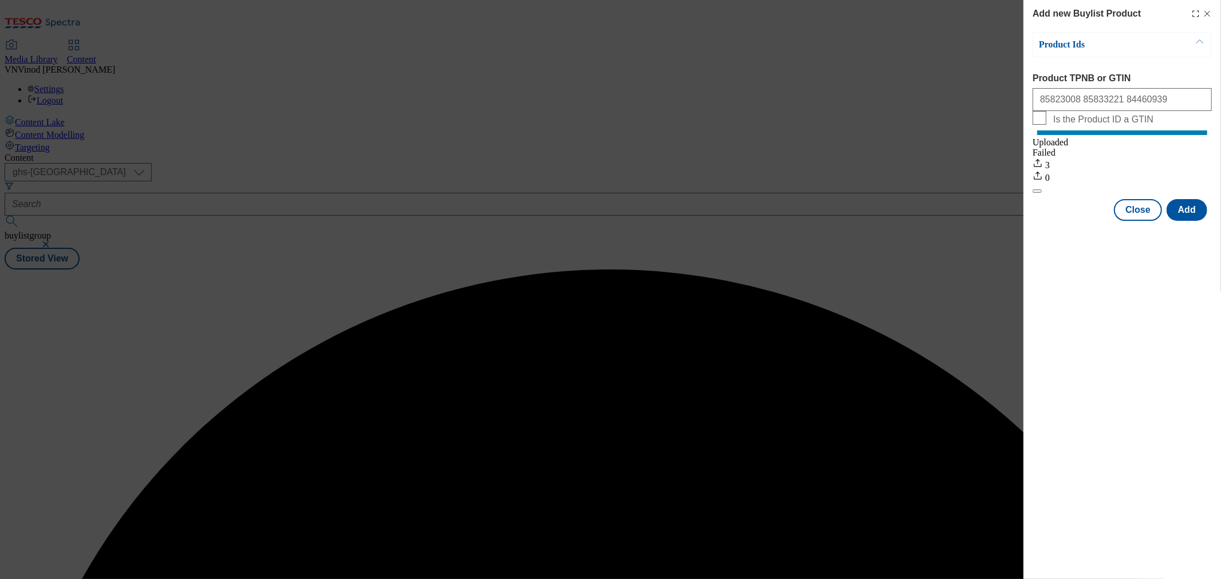
drag, startPoint x: 1196, startPoint y: 29, endPoint x: 1220, endPoint y: 18, distance: 26.4
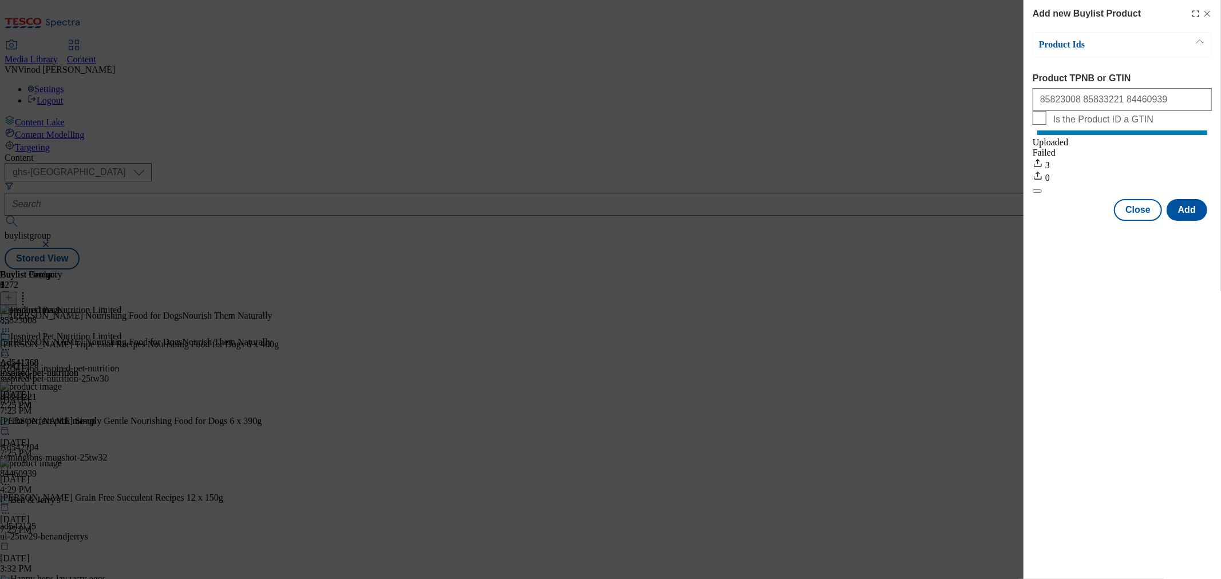
click at [1098, 13] on line "Modal" at bounding box center [1207, 13] width 5 height 5
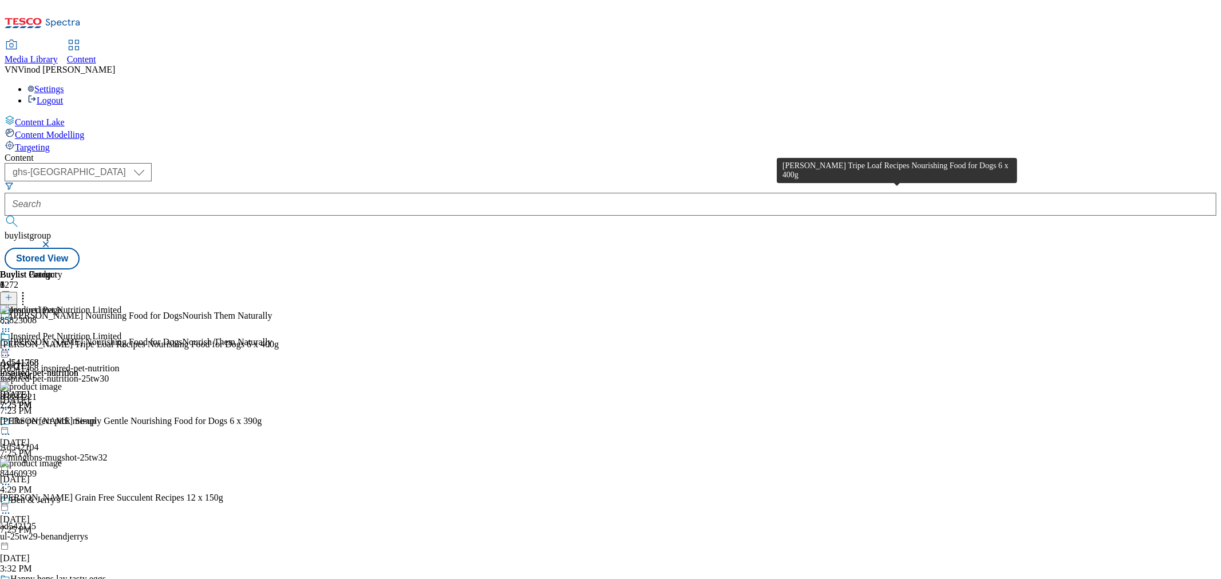
click at [279, 339] on div "Butcher's Tripe Loaf Recipes Nourishing Food for Dogs 6 x 400g" at bounding box center [139, 344] width 279 height 10
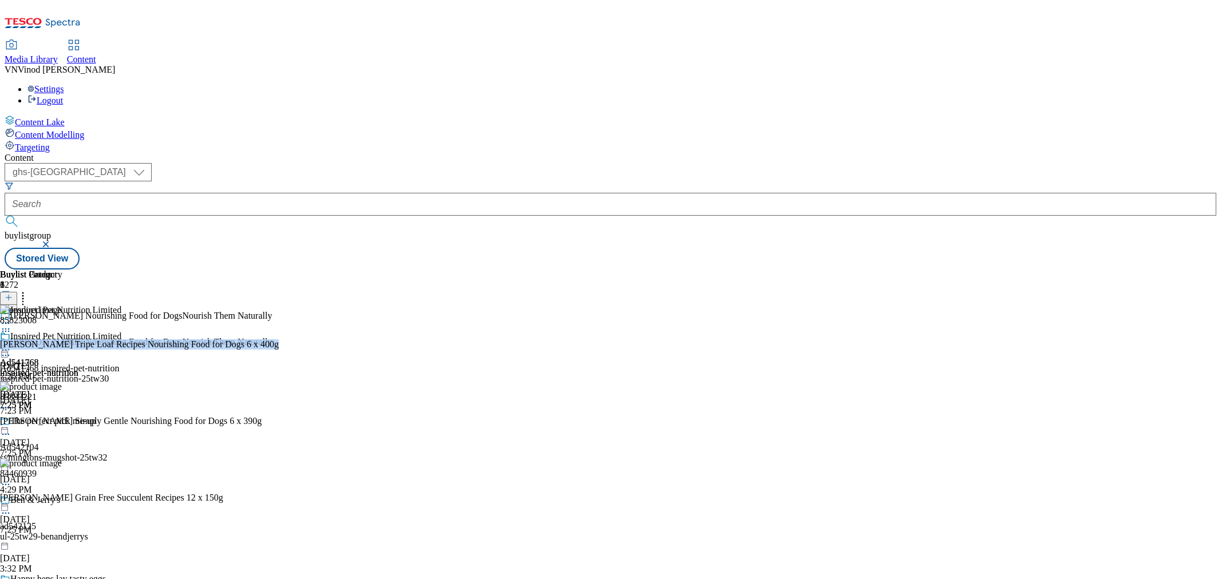
copy div "Butcher's Tripe Loaf Recipes Nourishing Food for Dogs 6 x 400g"
click at [1078, 270] on div "Buylist Group 6272 Butcher's Nourishing Food for DogsNourish Them Naturally But…" at bounding box center [611, 270] width 1212 height 0
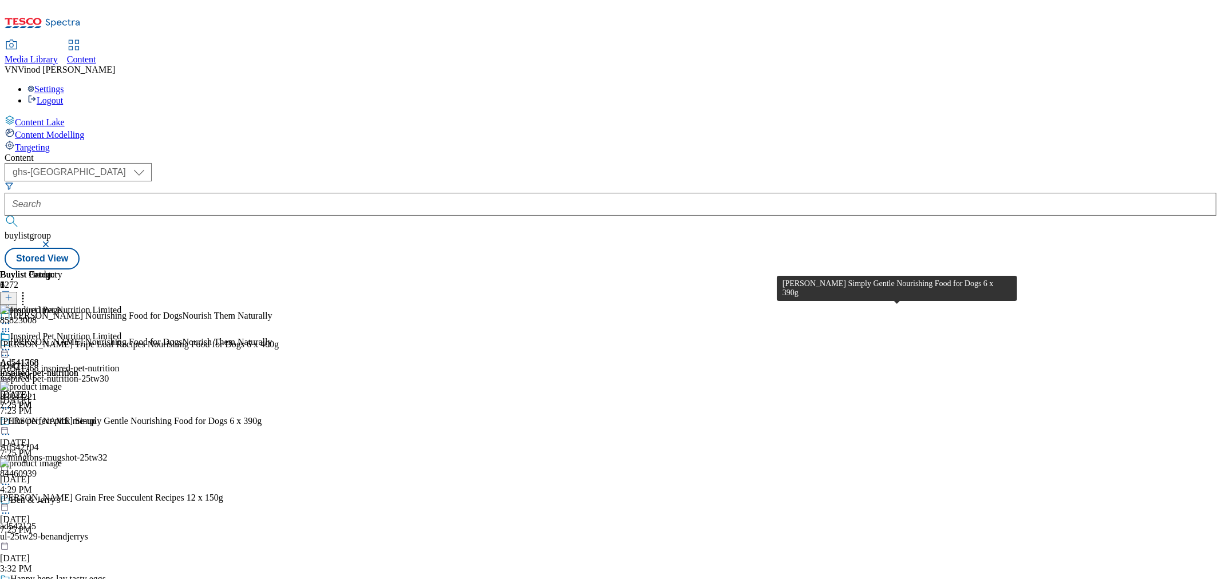
click at [262, 416] on div "Butcher's Simply Gentle Nourishing Food for Dogs 6 x 390g" at bounding box center [131, 421] width 262 height 10
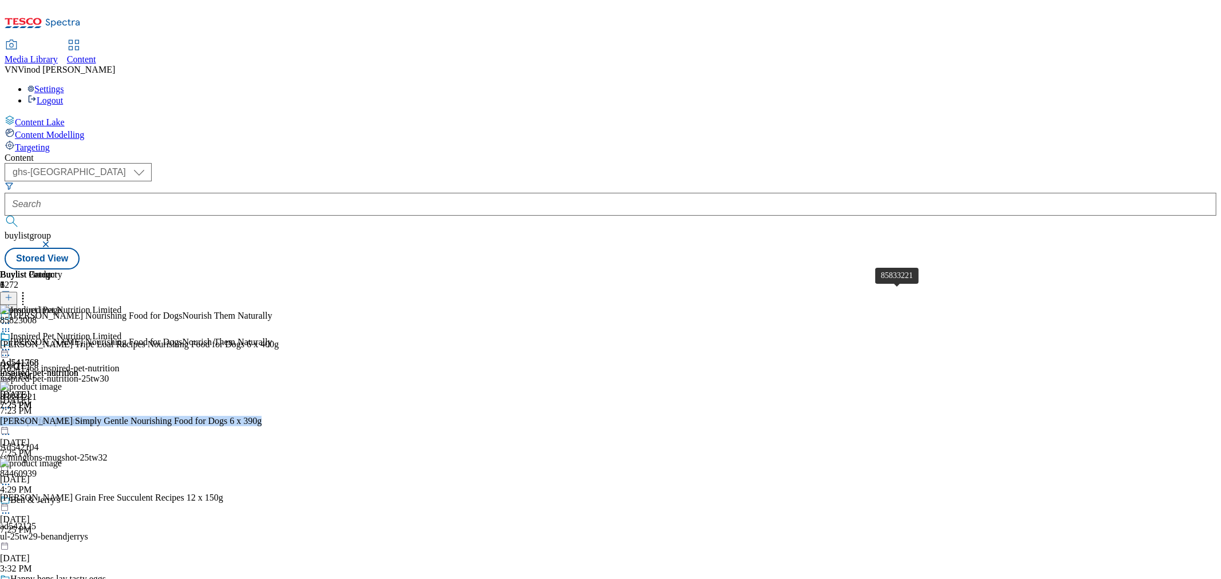
copy div "Butcher's Simply Gentle Nourishing Food for Dogs 6 x 390g"
click at [1098, 270] on div "Buylist Group 6272 Butcher's Nourishing Food for DogsNourish Them Naturally But…" at bounding box center [611, 270] width 1212 height 0
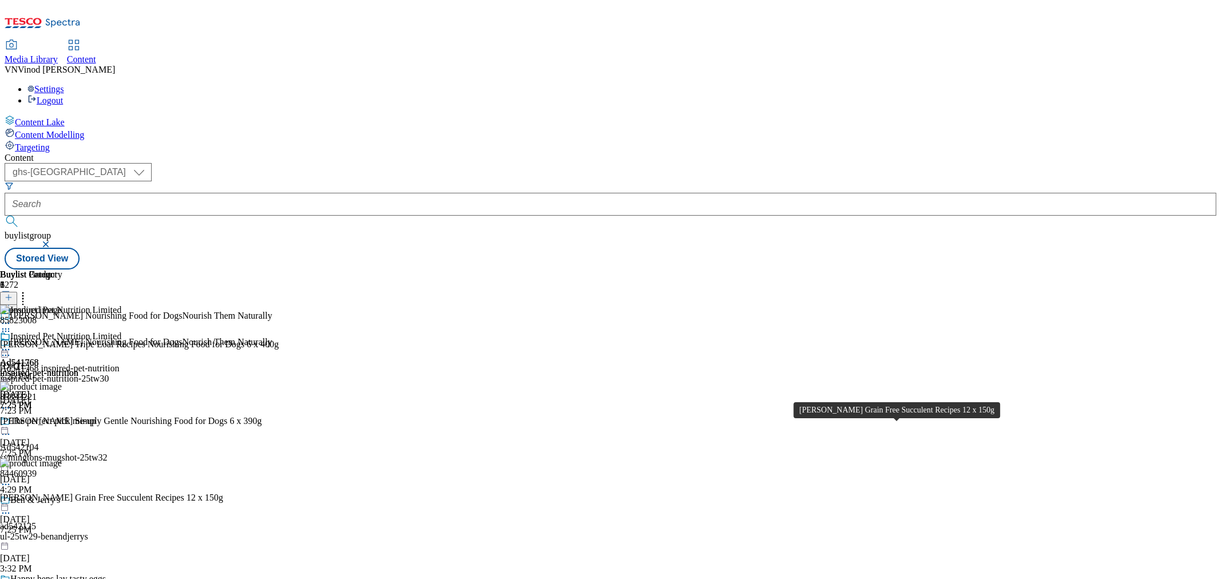
click at [223, 493] on div "Butcher's Grain Free Succulent Recipes 12 x 150g" at bounding box center [111, 498] width 223 height 10
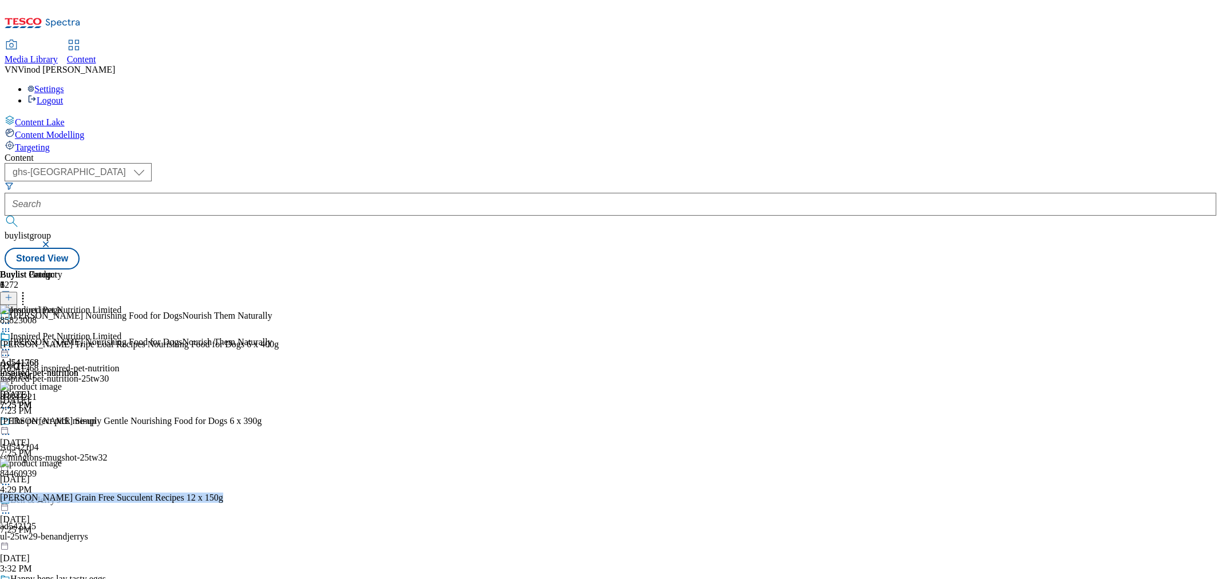
copy div "Butcher's Grain Free Succulent Recipes 12 x 150g"
click at [11, 350] on icon at bounding box center [5, 355] width 11 height 11
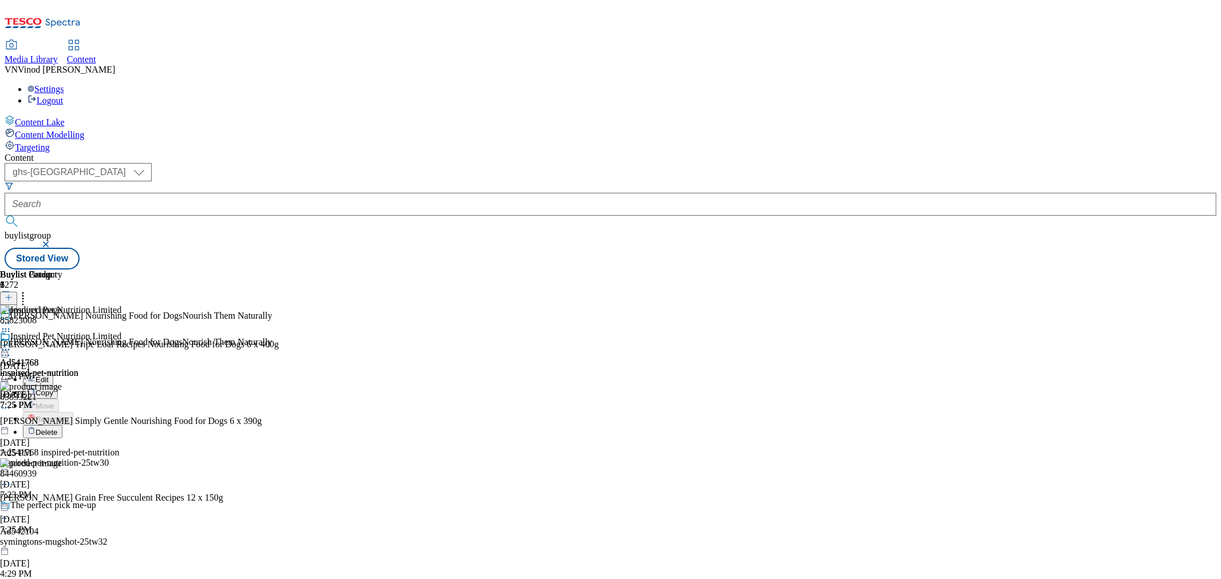
click at [53, 373] on button "Edit" at bounding box center [38, 379] width 30 height 13
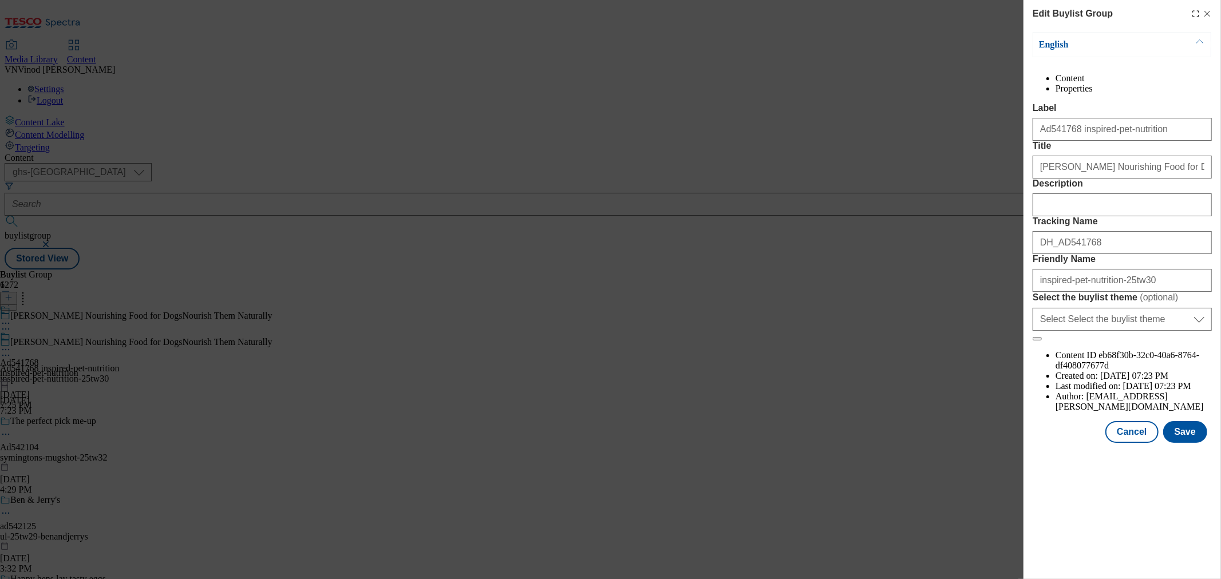
click at [1098, 11] on icon "Modal" at bounding box center [1207, 13] width 9 height 9
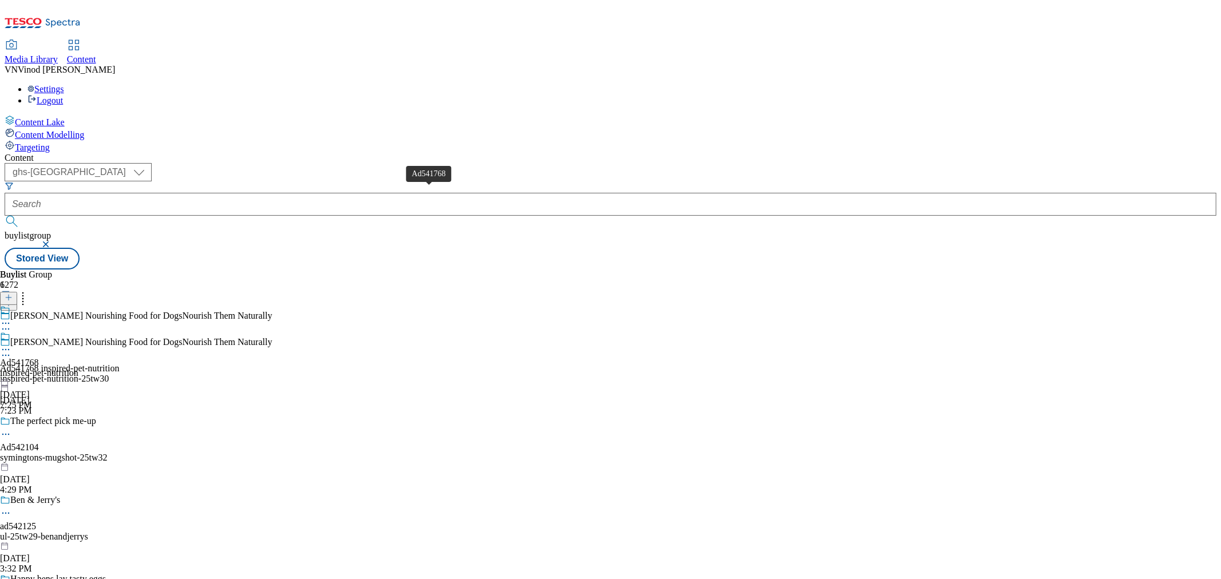
click at [39, 358] on div "Ad541768" at bounding box center [19, 363] width 39 height 10
click at [39, 331] on div "Ad541768" at bounding box center [19, 336] width 39 height 10
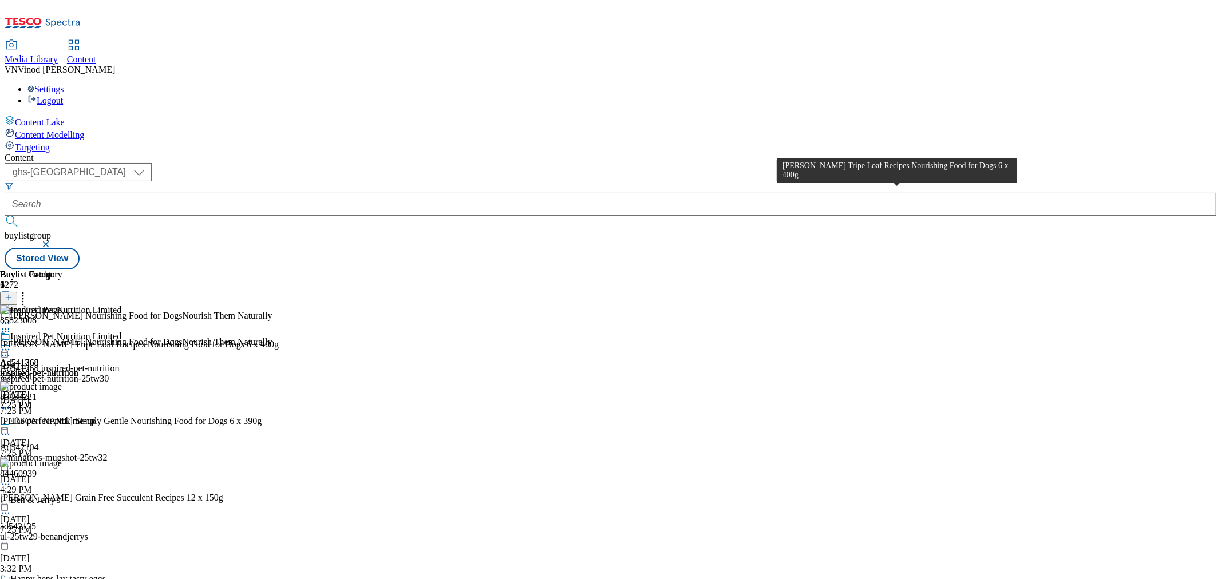
click at [279, 339] on div "Butcher's Tripe Loaf Recipes Nourishing Food for Dogs 6 x 400g" at bounding box center [139, 344] width 279 height 10
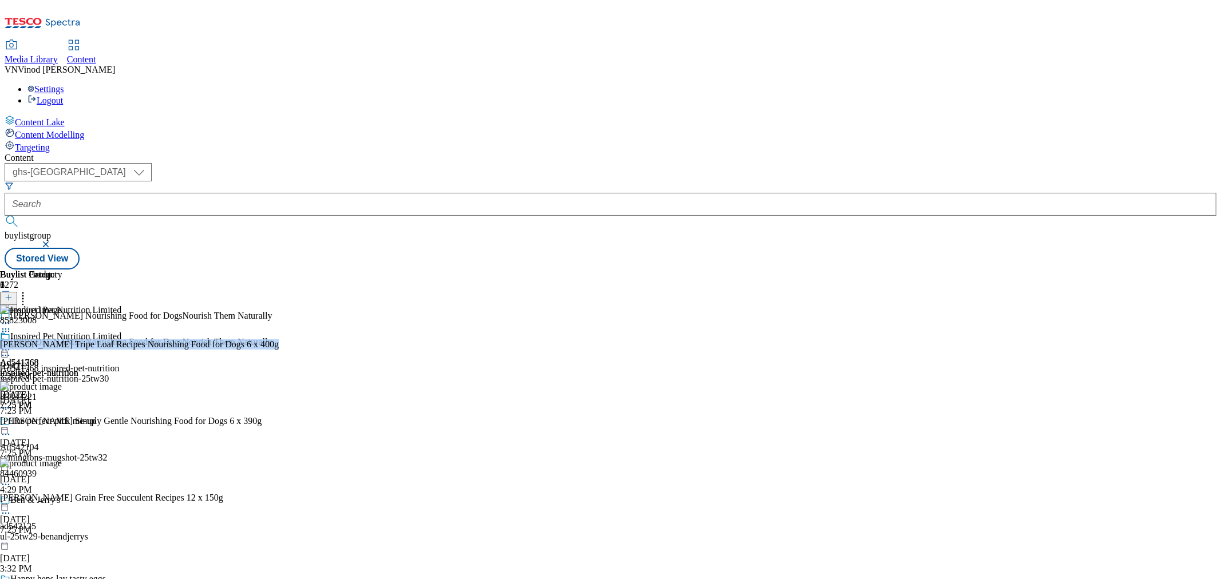
copy div "Butcher's Tripe Loaf Recipes Nourishing Food for Dogs 6 x 400g"
click at [11, 350] on icon at bounding box center [5, 355] width 11 height 11
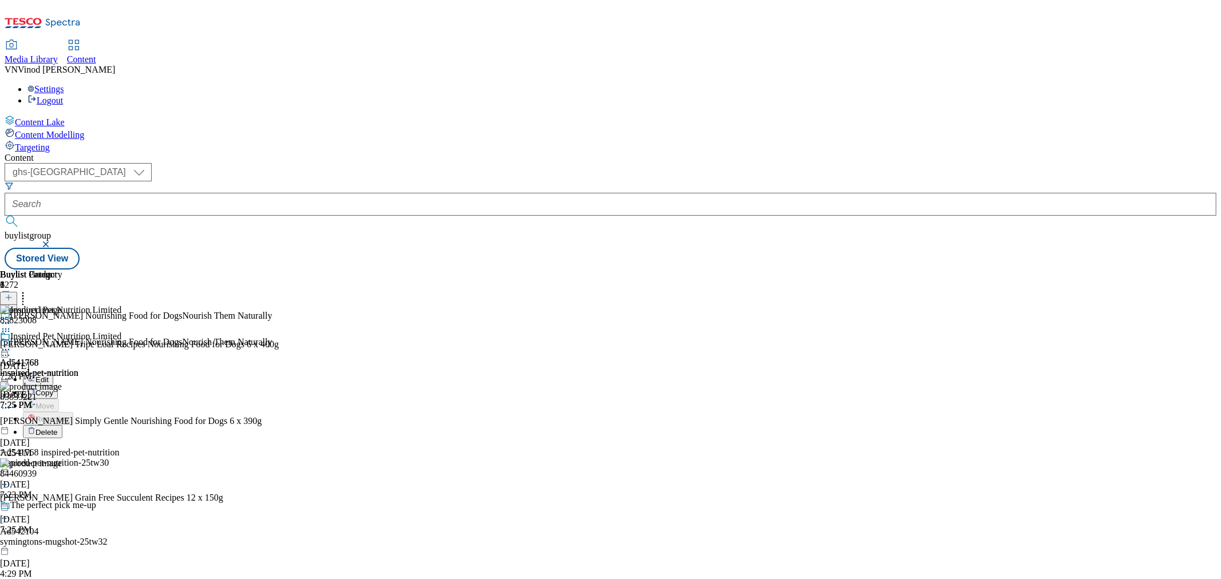
click at [53, 373] on button "Edit" at bounding box center [38, 379] width 30 height 13
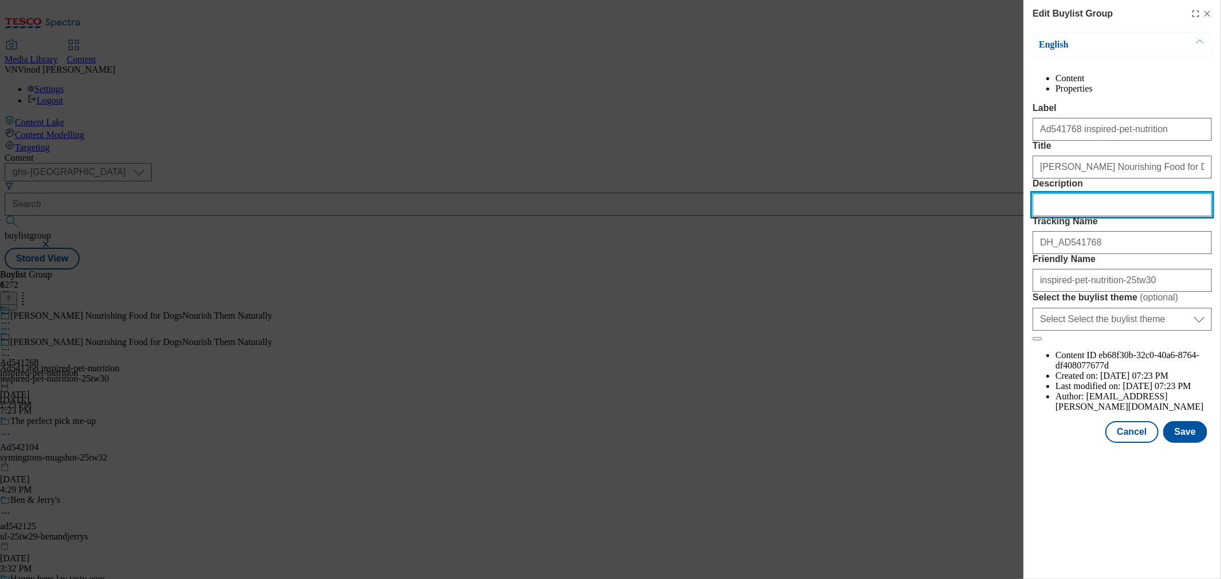
click at [1085, 216] on input "Description" at bounding box center [1122, 204] width 179 height 23
paste input "Butcher's Tripe Loaf Recipes Nourishing Food for Dogs 6 x 400g"
type input "Butcher's Tripe Loaf Recipes Nourishing Food for Dogs 6 x 400g"
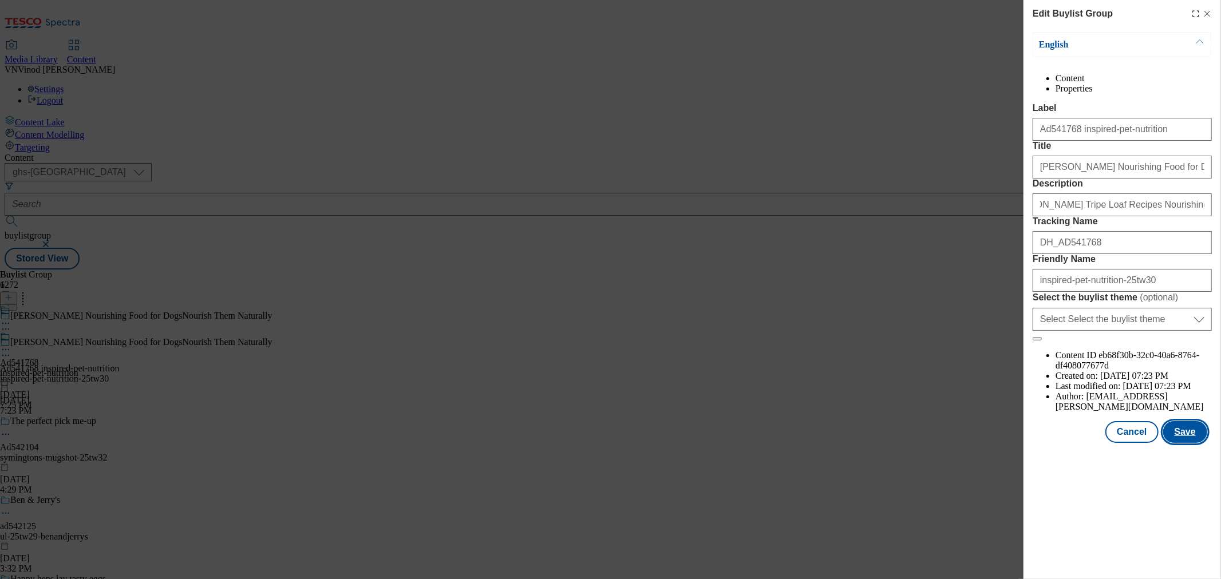
click at [1098, 443] on button "Save" at bounding box center [1185, 432] width 44 height 22
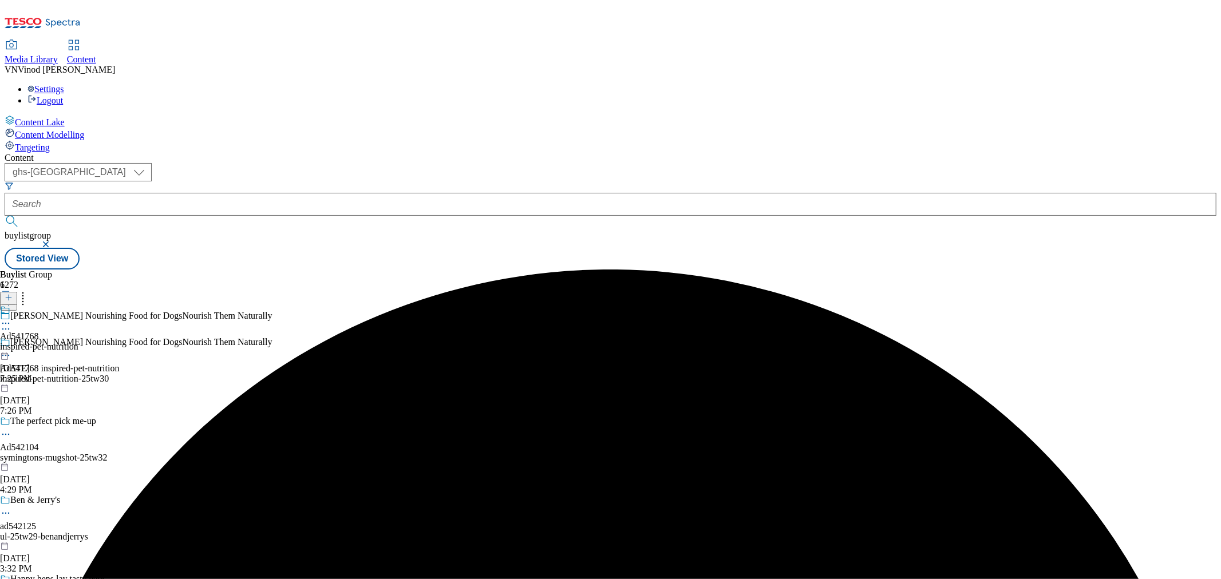
click at [11, 318] on icon at bounding box center [5, 323] width 11 height 11
click at [49, 343] on span "Edit" at bounding box center [41, 347] width 13 height 9
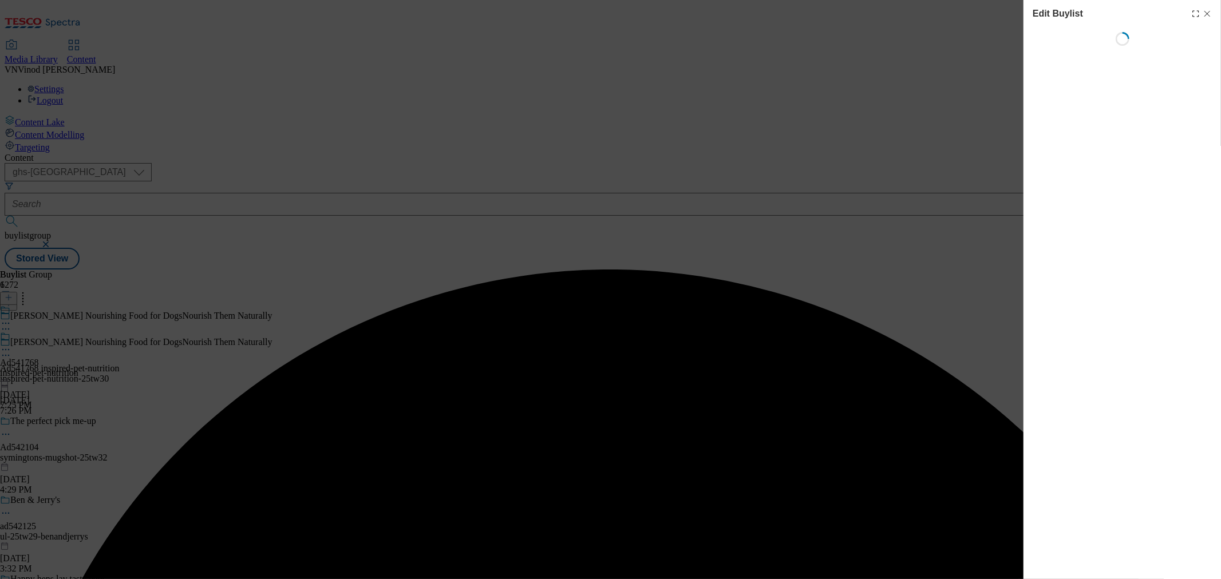
select select "tactical"
select select "supplier funded short term 1-3 weeks"
select select "dunnhumby"
select select "Banner"
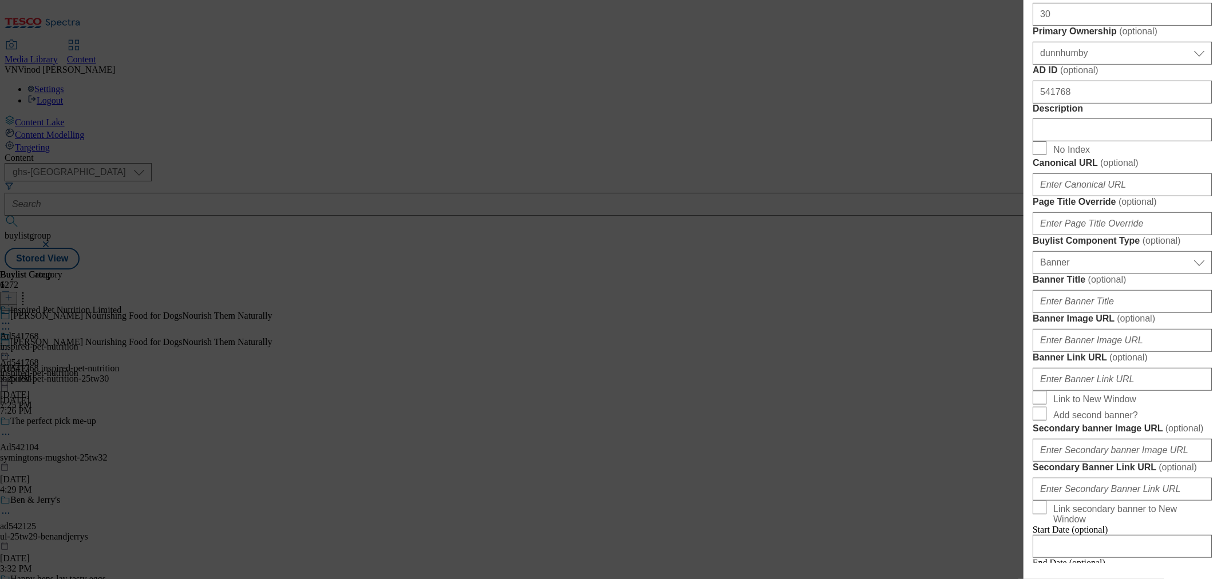
scroll to position [508, 0]
click at [1092, 141] on input "Description" at bounding box center [1122, 129] width 179 height 23
paste input "Butcher's Tripe Loaf Recipes Nourishing Food for Dogs 6 x 400g"
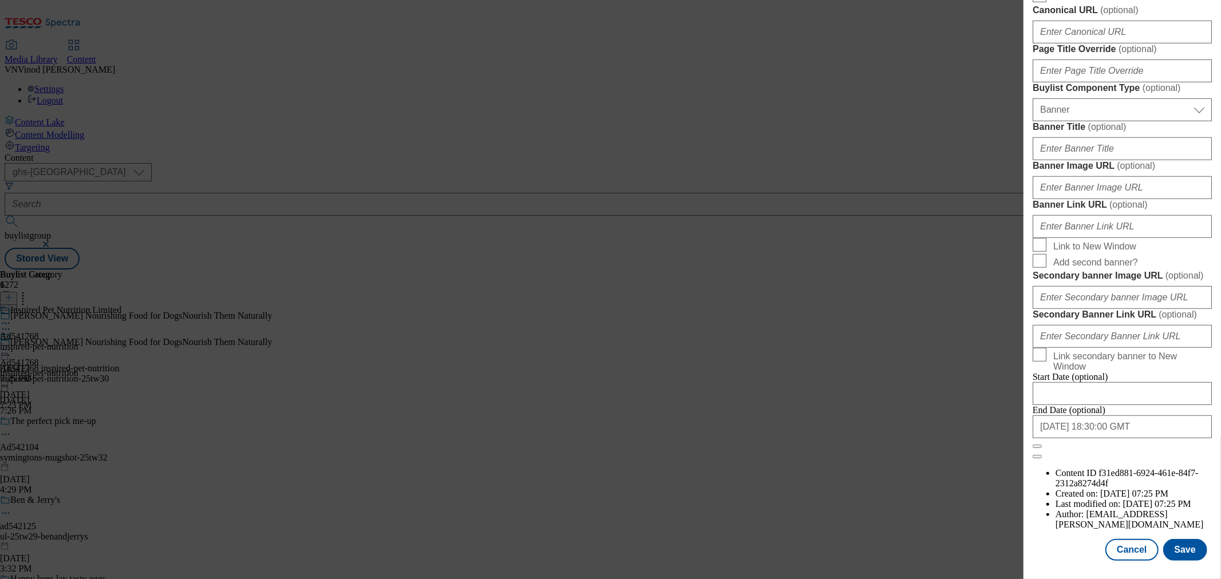
scroll to position [1093, 0]
type input "Butcher's Tripe Loaf Recipes Nourishing Food for Dogs 6 x 400g"
click at [1098, 521] on button "Save" at bounding box center [1185, 550] width 44 height 22
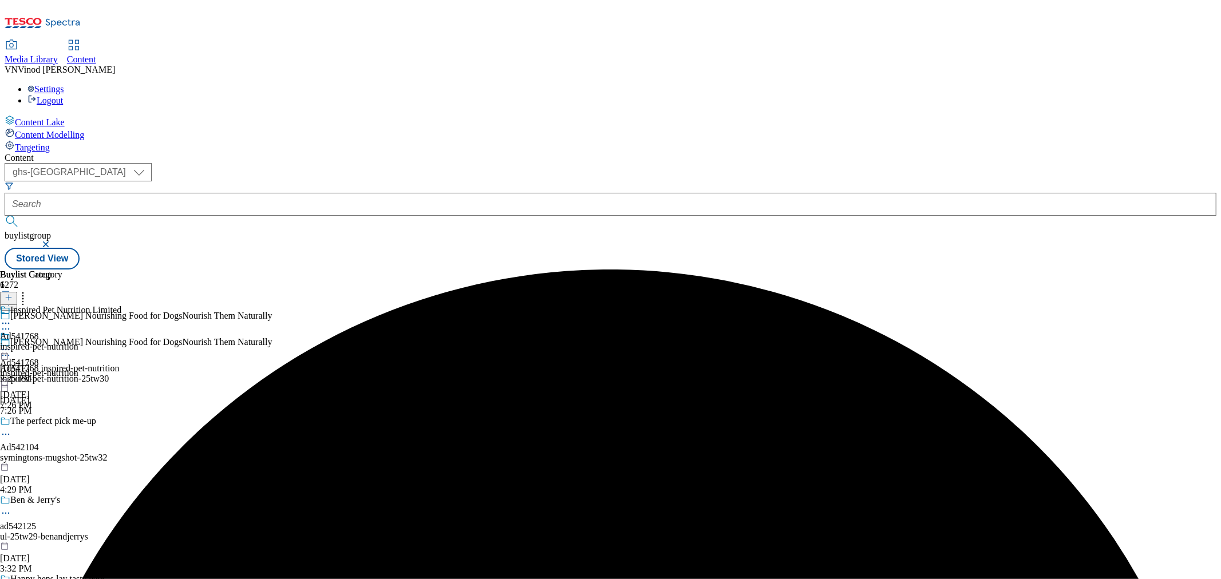
click at [11, 318] on icon at bounding box center [5, 323] width 11 height 11
click at [53, 341] on button "Edit" at bounding box center [38, 347] width 30 height 13
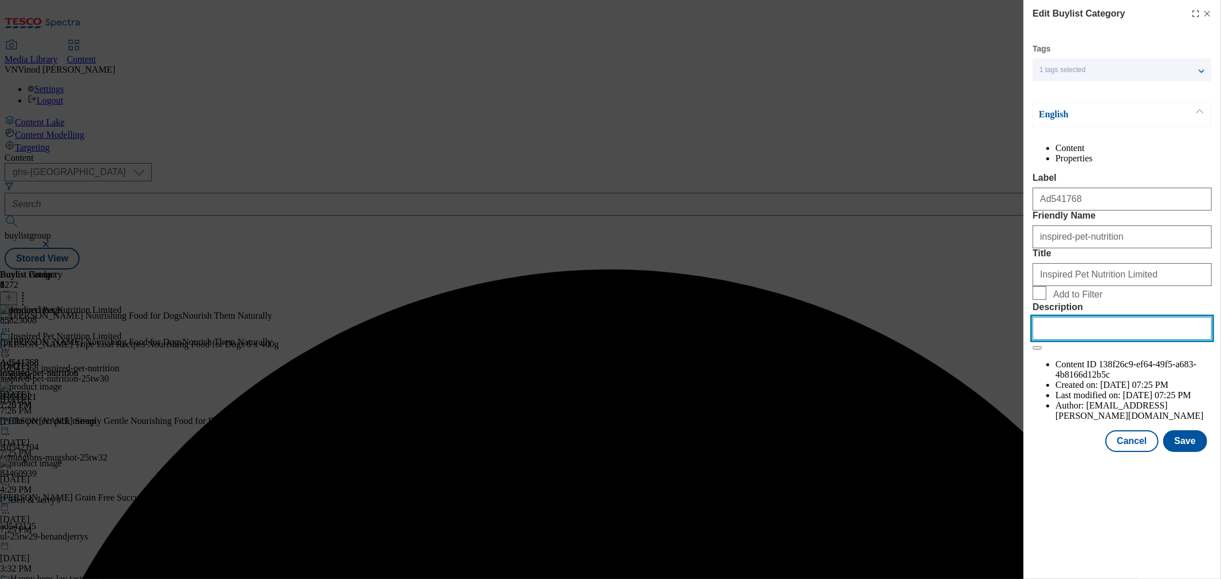
click at [1055, 340] on input "Description" at bounding box center [1122, 328] width 179 height 23
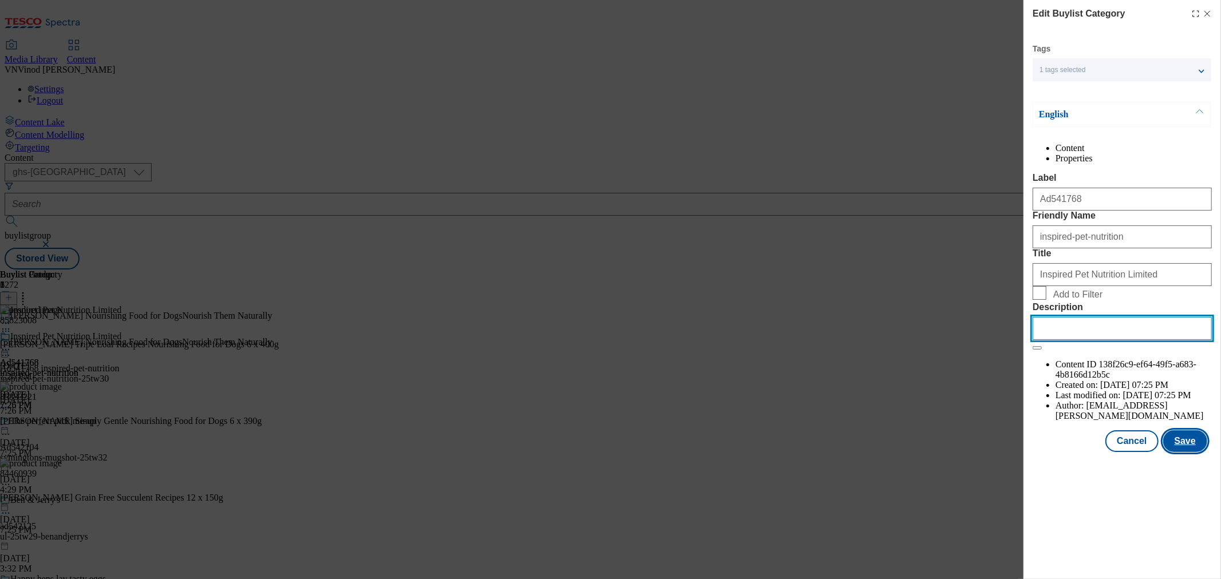
paste input "Butcher's Tripe Loaf Recipes Nourishing Food for Dogs 6 x 400g"
type input "Butcher's Tripe Loaf Recipes Nourishing Food for Dogs 6 x 400g"
click at [1098, 452] on button "Save" at bounding box center [1185, 441] width 44 height 22
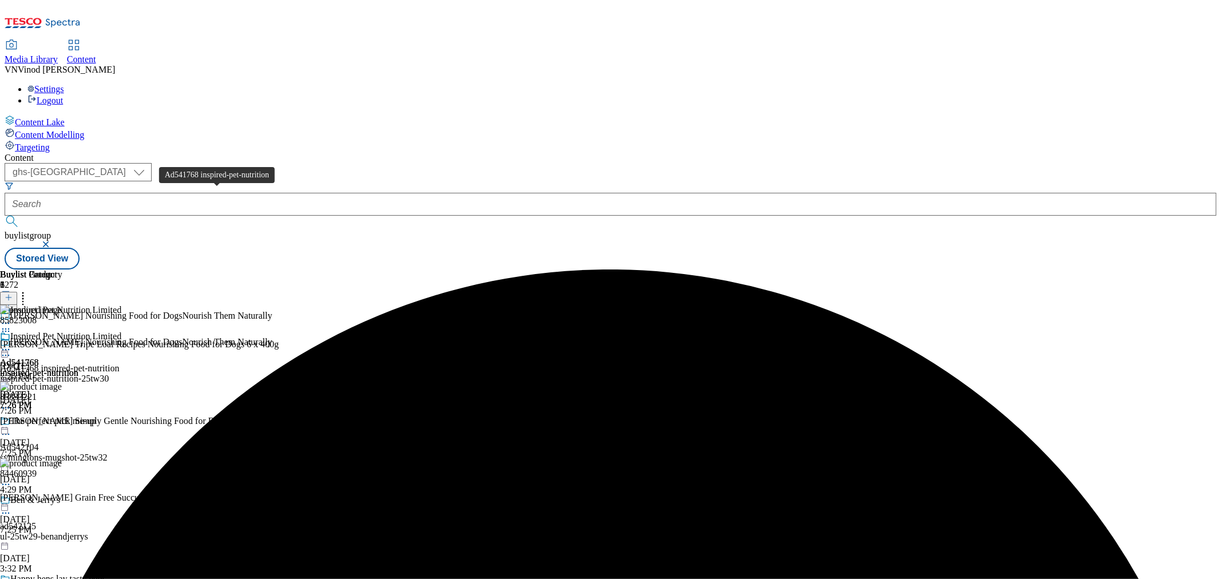
click at [119, 363] on div "Ad541768 inspired-pet-nutrition" at bounding box center [59, 368] width 119 height 10
